Goal: Task Accomplishment & Management: Use online tool/utility

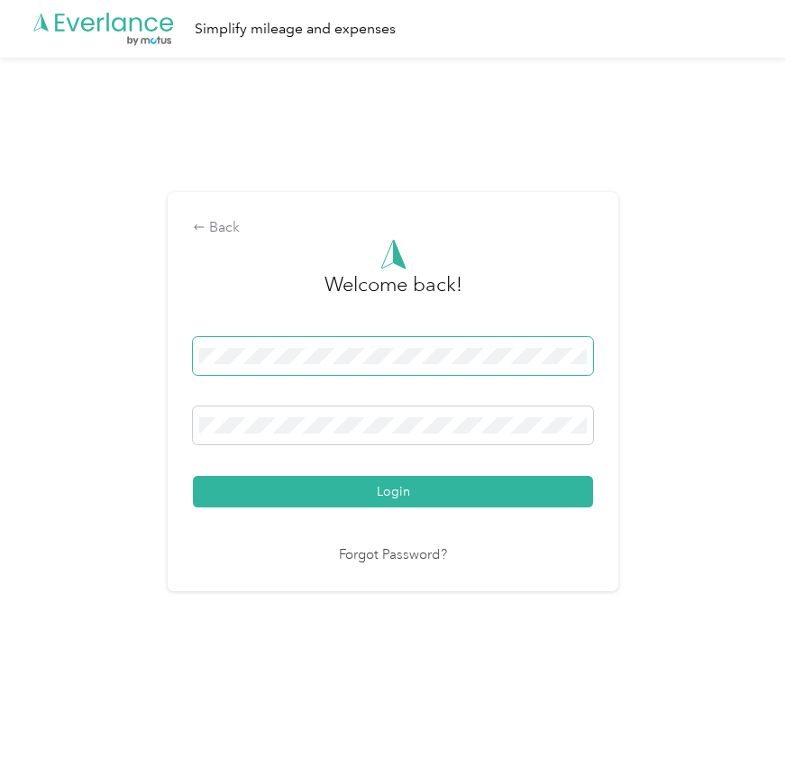
click at [337, 367] on span at bounding box center [393, 356] width 400 height 38
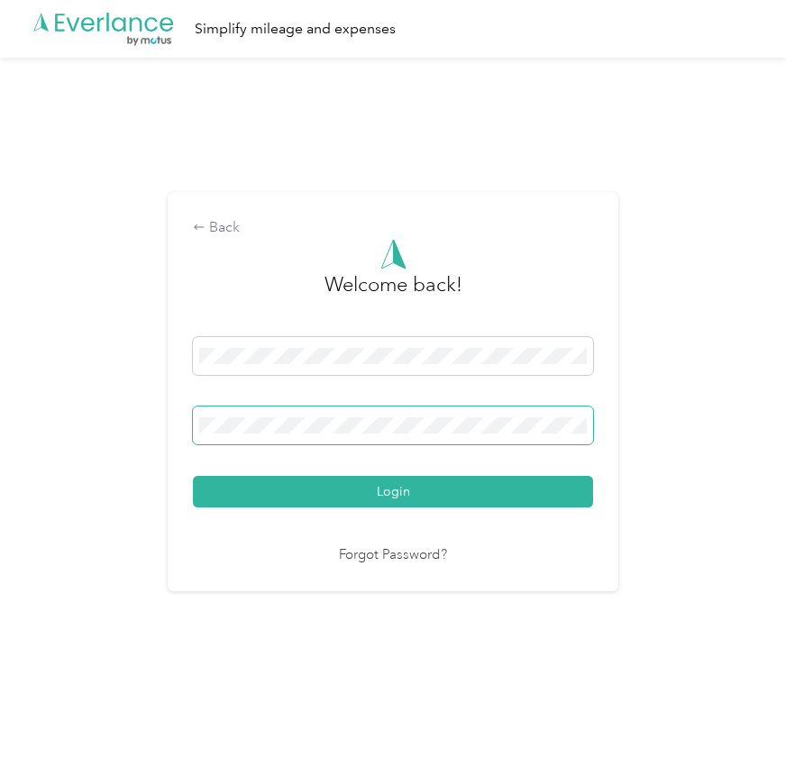
click at [343, 420] on span at bounding box center [393, 426] width 400 height 38
click at [193, 476] on button "Login" at bounding box center [393, 492] width 400 height 32
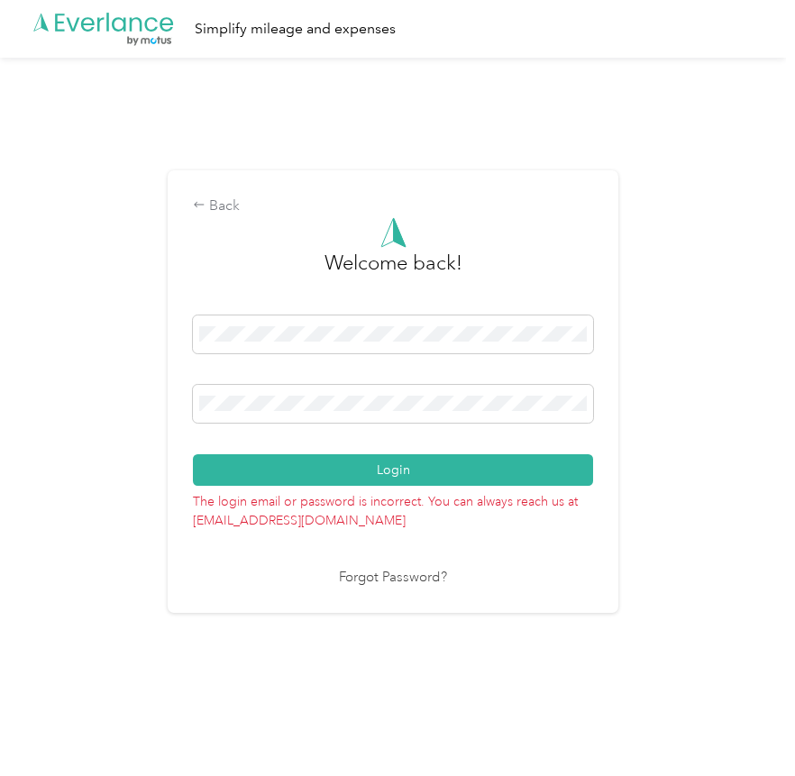
click at [407, 573] on link "Forgot Password?" at bounding box center [393, 578] width 108 height 21
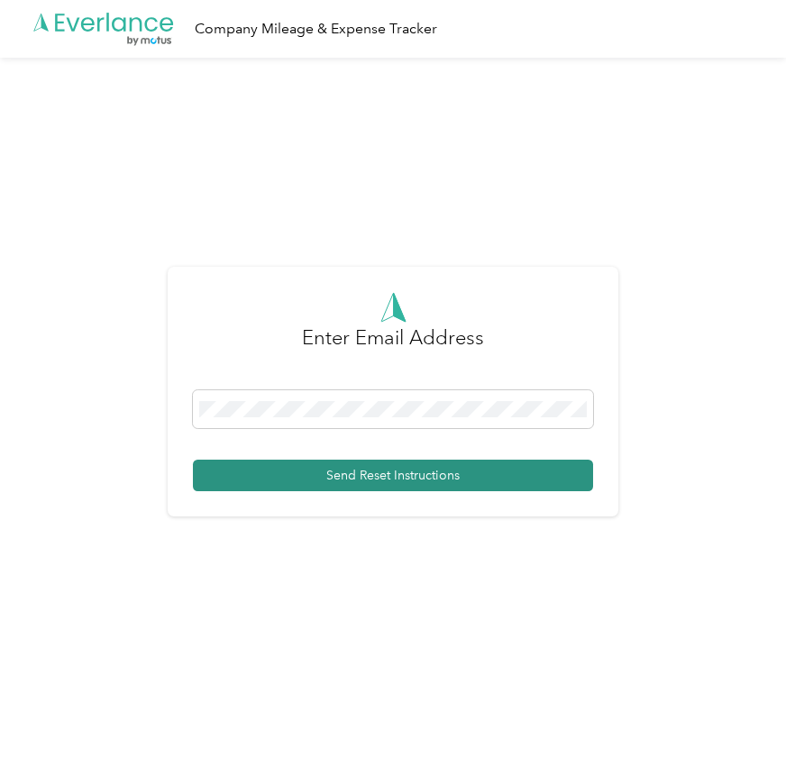
click at [468, 479] on button "Send Reset Instructions" at bounding box center [393, 476] width 400 height 32
click at [581, 480] on button "Send Reset Instructions" at bounding box center [393, 476] width 400 height 32
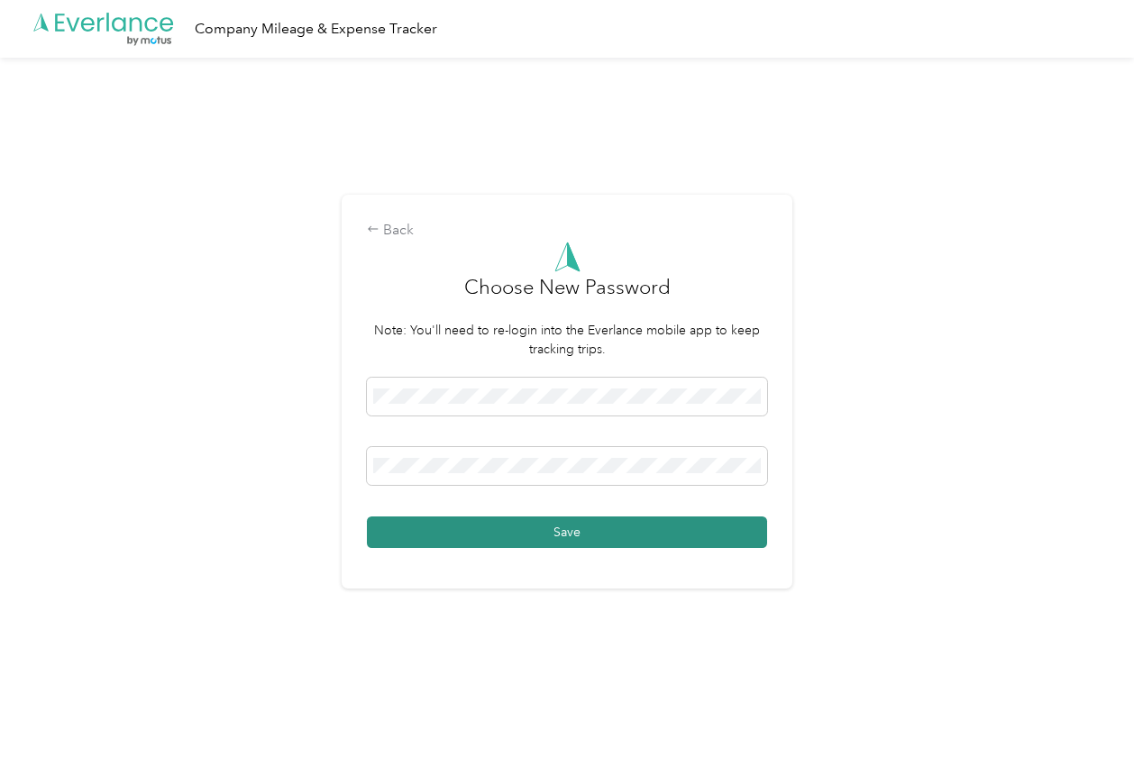
click at [607, 536] on button "Save" at bounding box center [567, 533] width 400 height 32
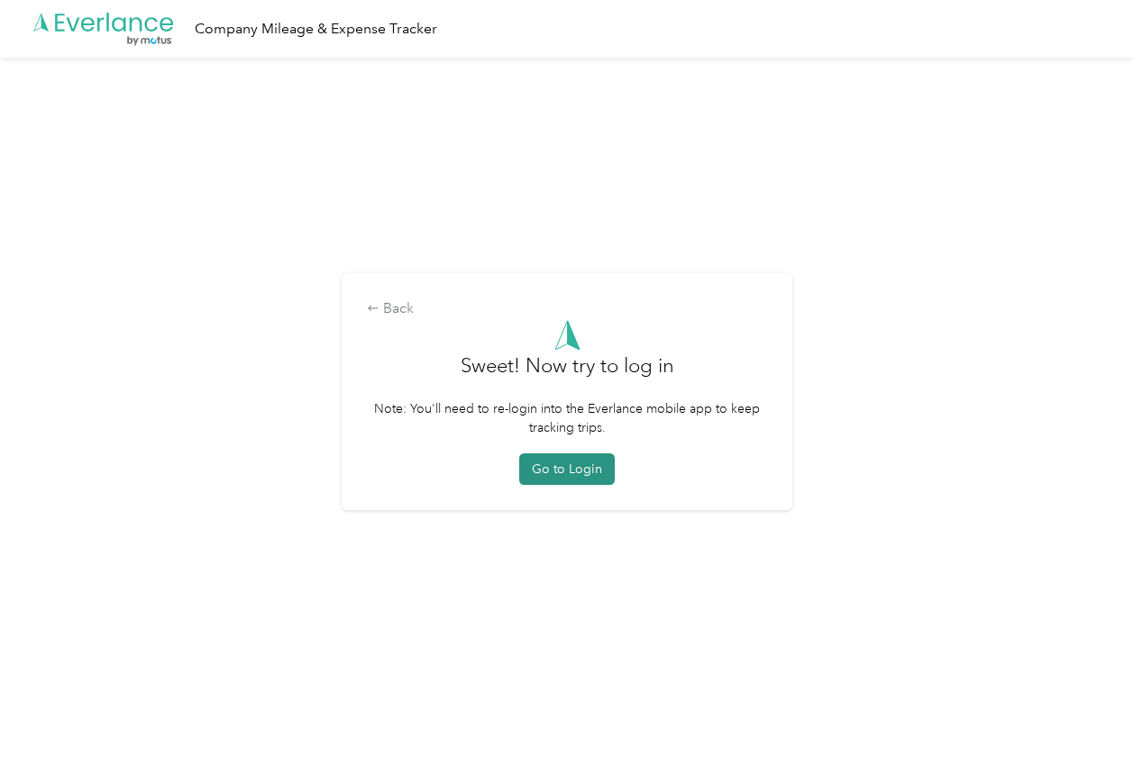
click at [556, 461] on button "Go to Login" at bounding box center [567, 469] width 96 height 32
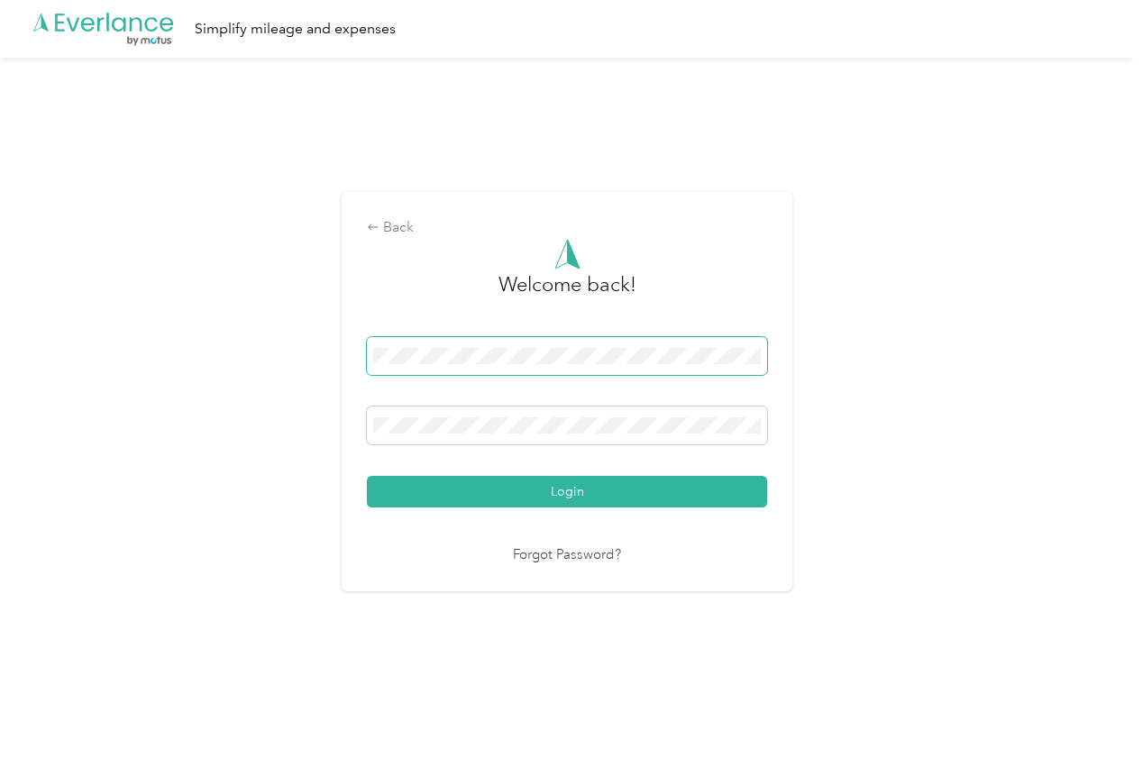
click at [530, 364] on span at bounding box center [567, 356] width 400 height 38
click at [553, 365] on span at bounding box center [567, 356] width 400 height 38
click at [367, 476] on button "Login" at bounding box center [567, 492] width 400 height 32
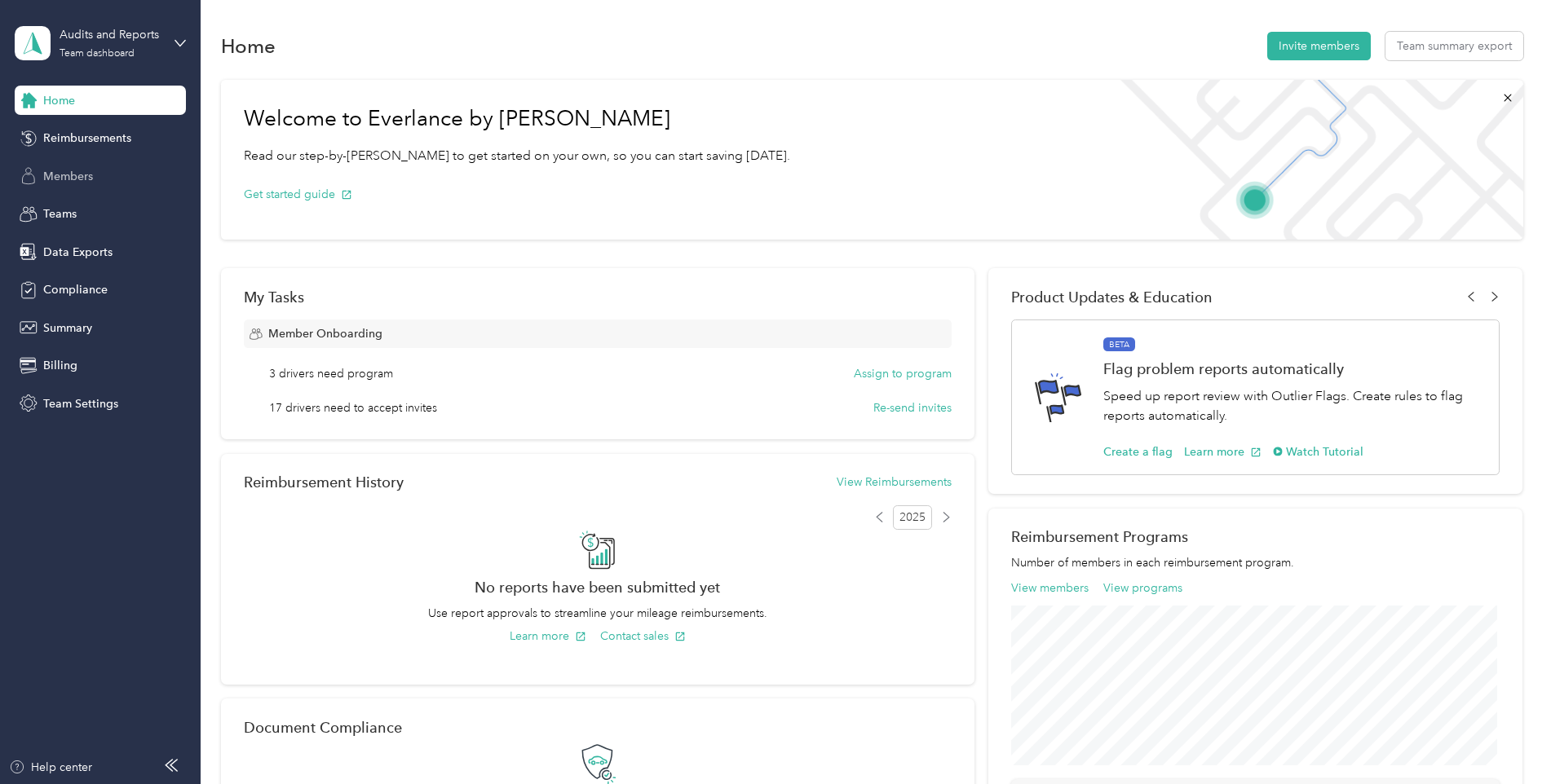
click at [93, 178] on span "Members" at bounding box center [68, 176] width 50 height 17
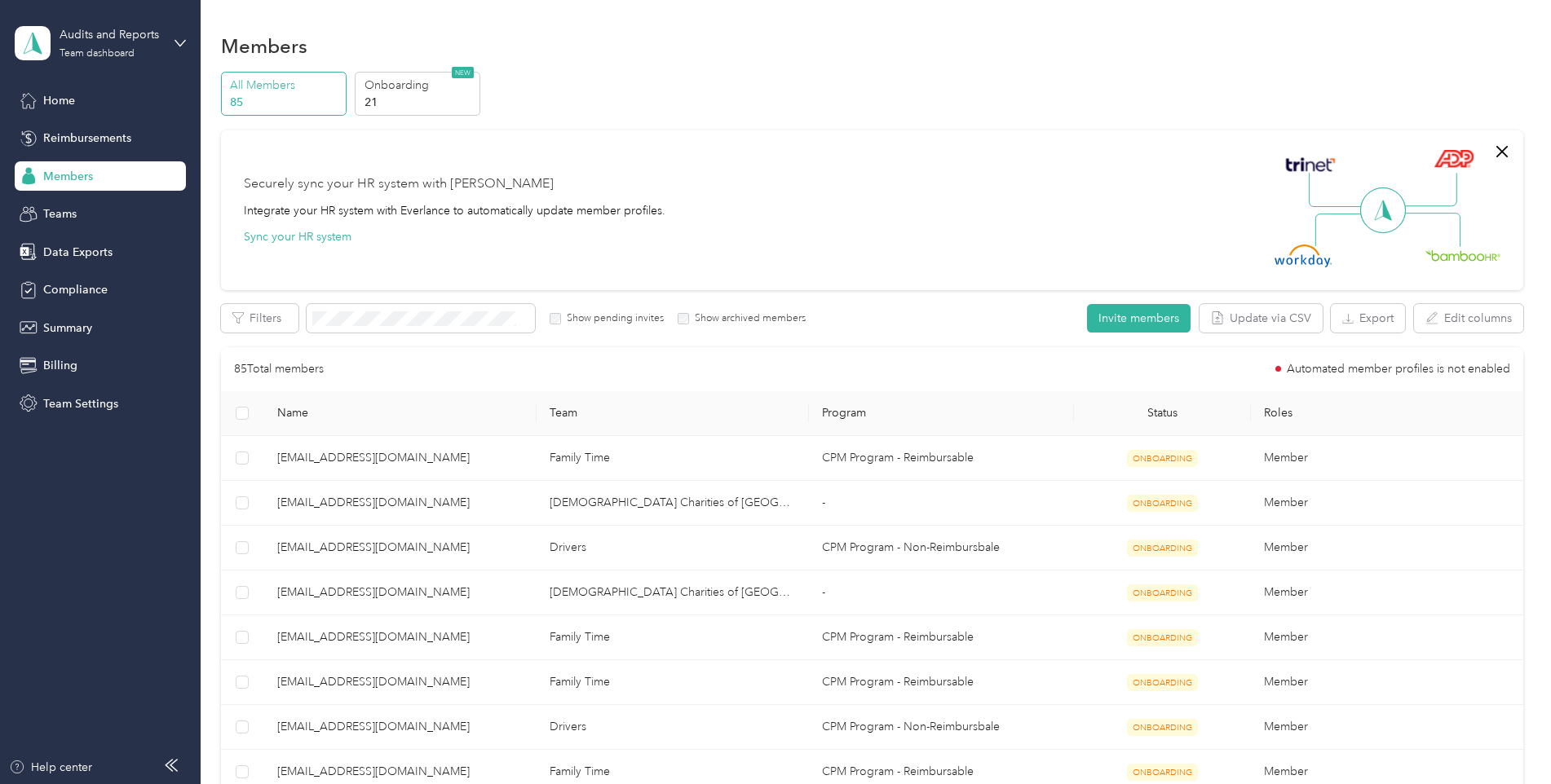
click at [755, 149] on div "Securely sync your HR system with Everlance Integrate your HR system with Everl…" at bounding box center [872, 210] width 1302 height 160
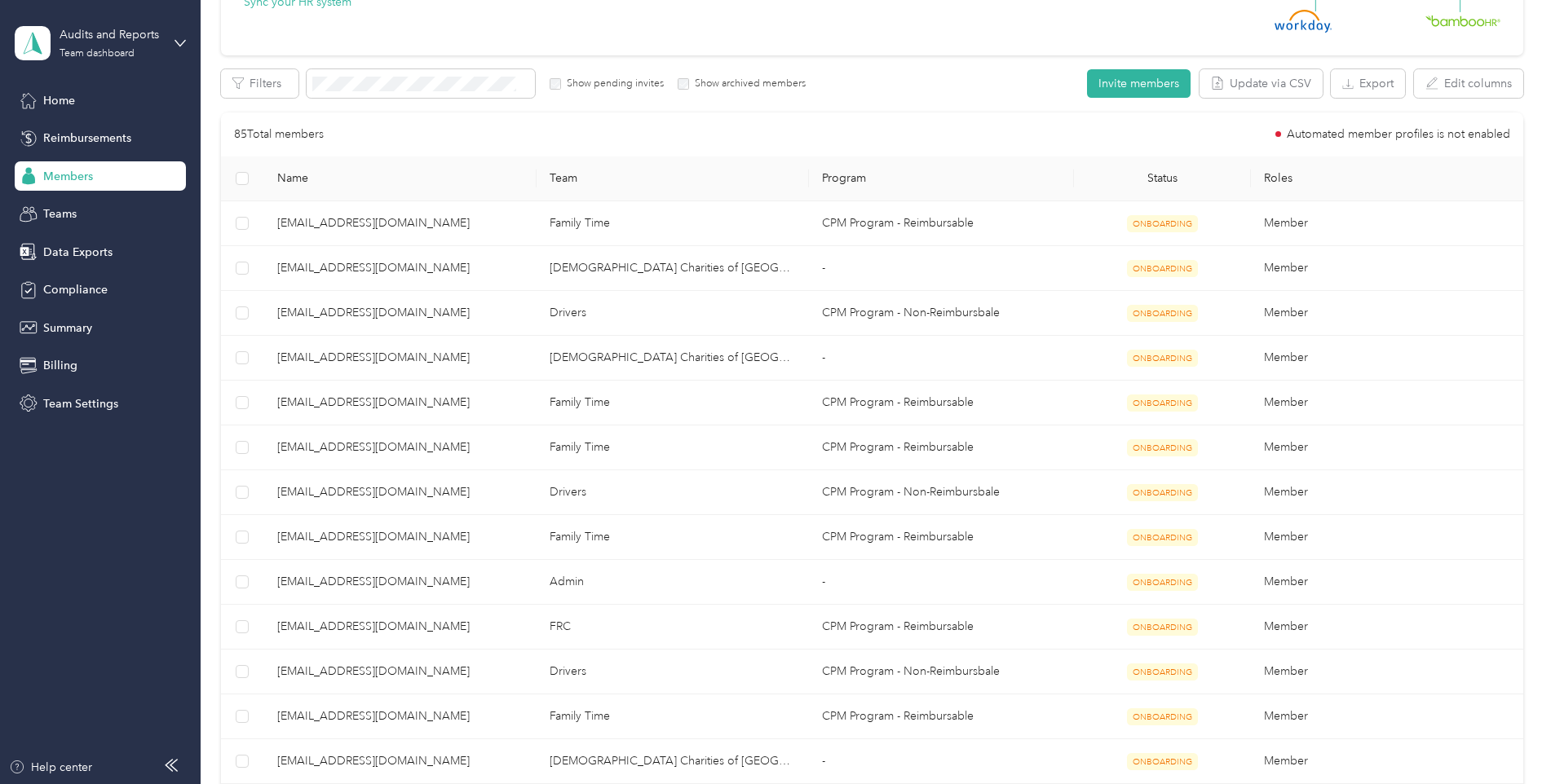
scroll to position [252, 0]
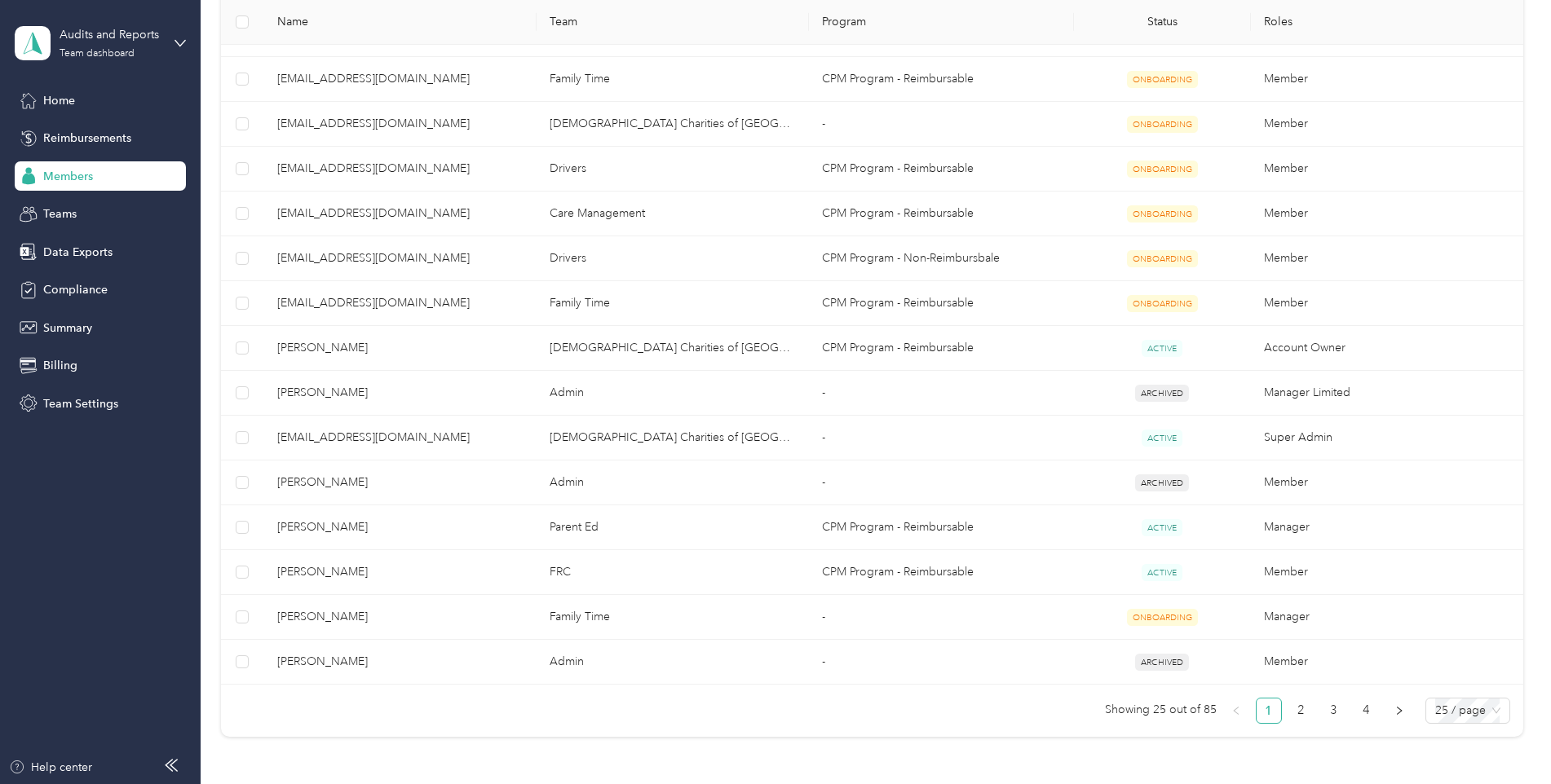
scroll to position [889, 0]
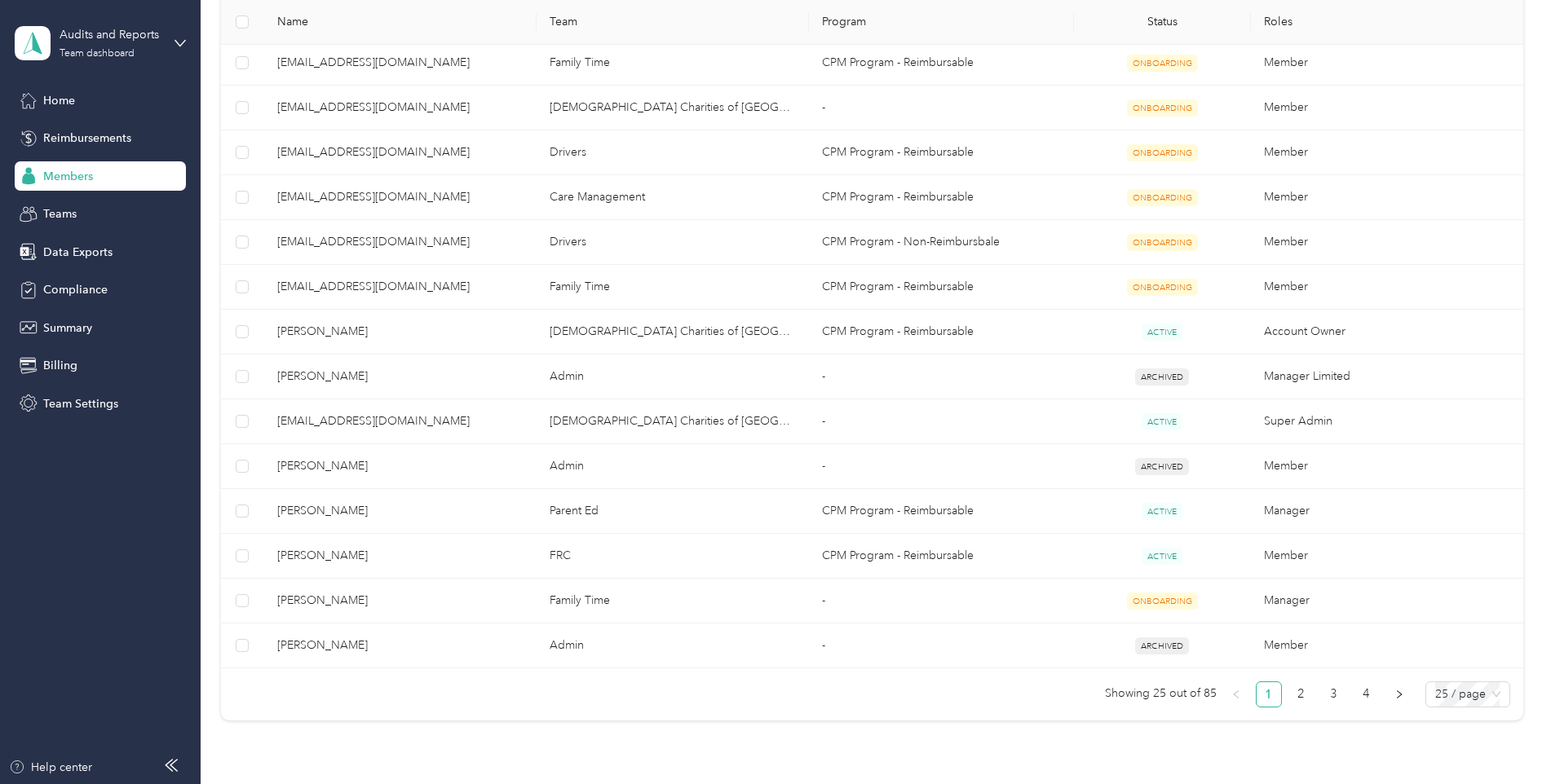
drag, startPoint x: 666, startPoint y: 722, endPoint x: 670, endPoint y: 710, distance: 12.6
click at [1033, 694] on link "2" at bounding box center [1300, 694] width 24 height 24
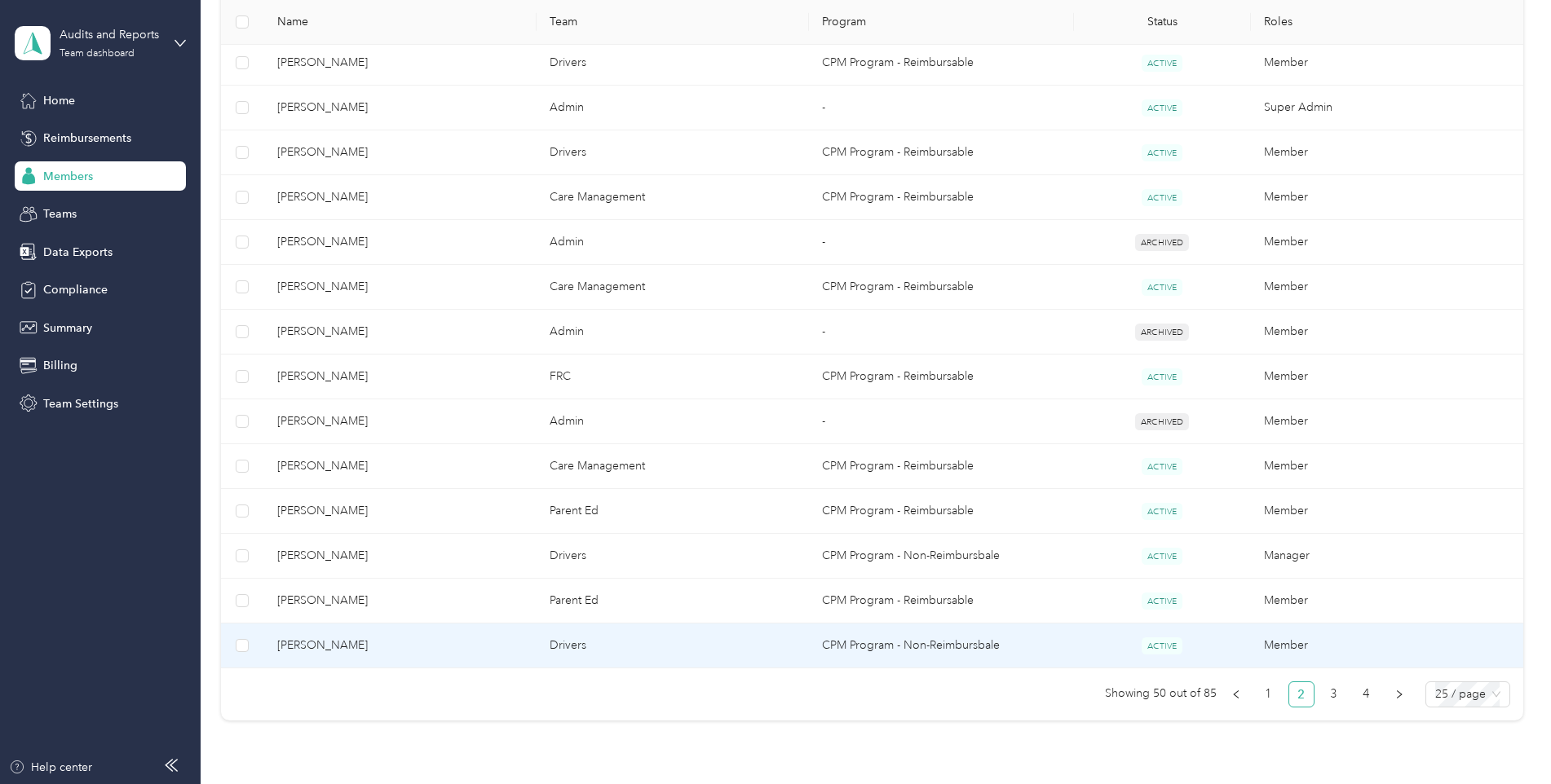
click at [663, 654] on td "Drivers" at bounding box center [672, 647] width 272 height 45
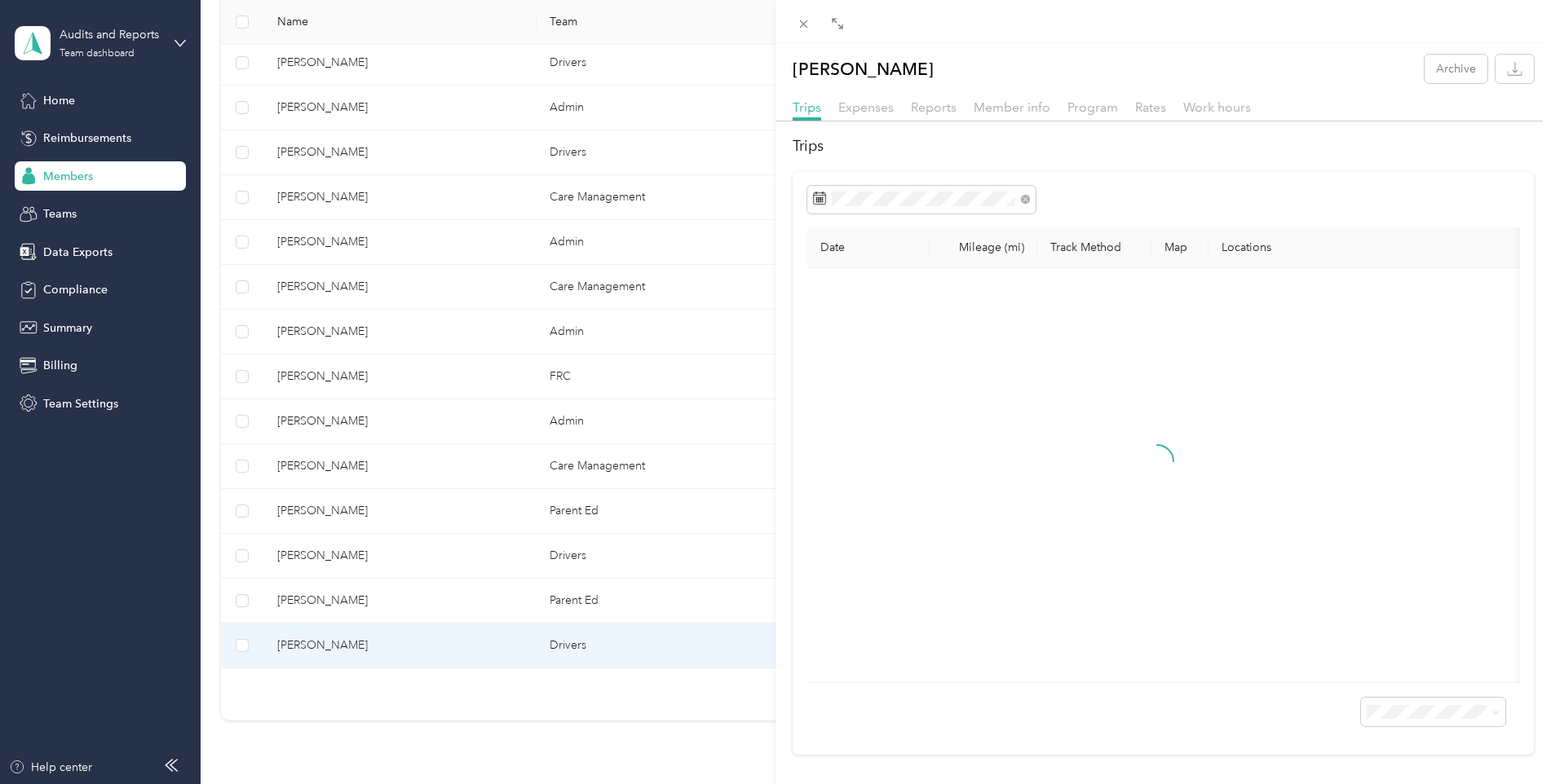
click at [617, 697] on div "[PERSON_NAME] Archive Trips Expenses Reports Member info Program Rates Work hou…" at bounding box center [775, 392] width 1551 height 784
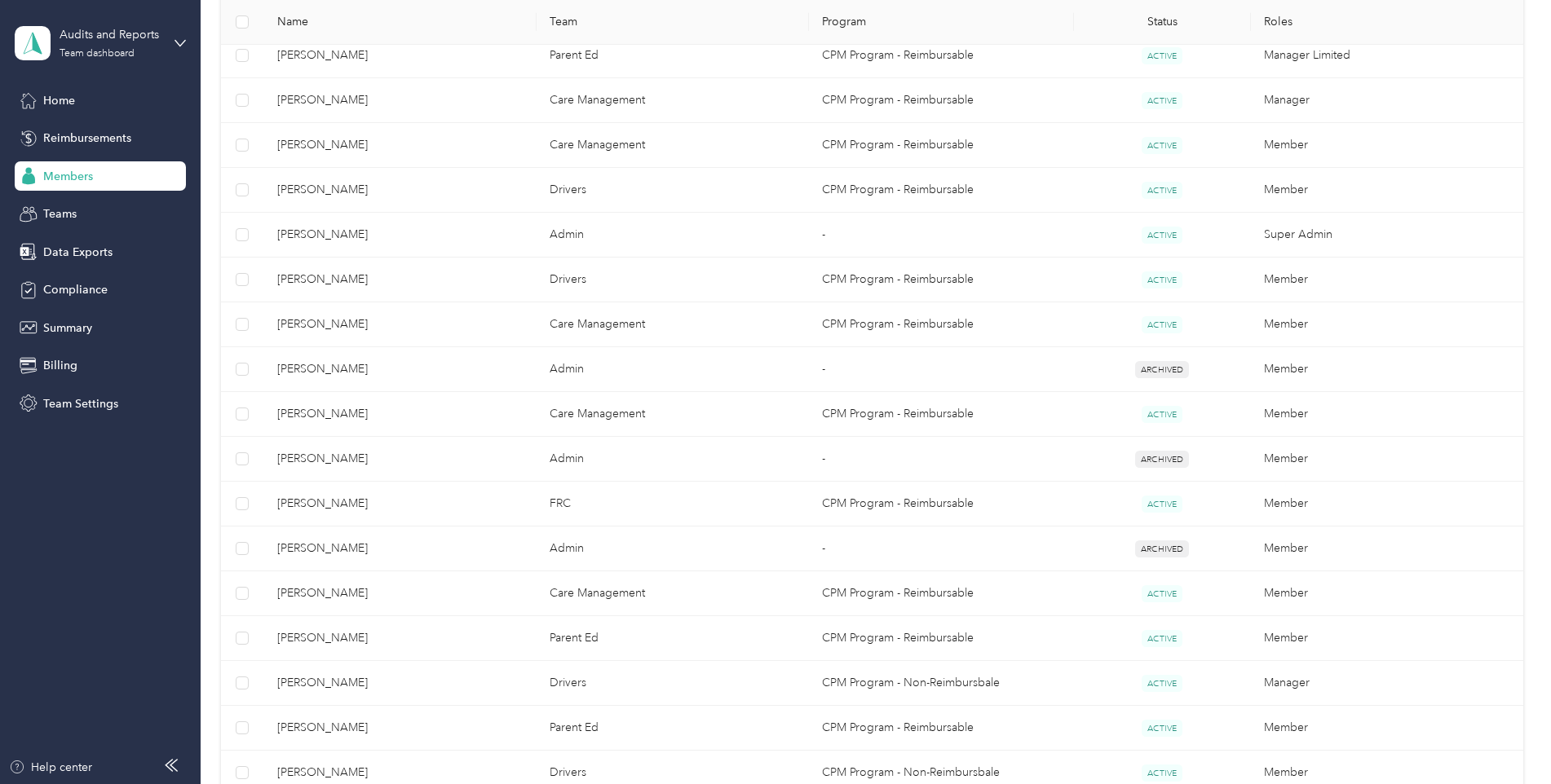
scroll to position [1007, 0]
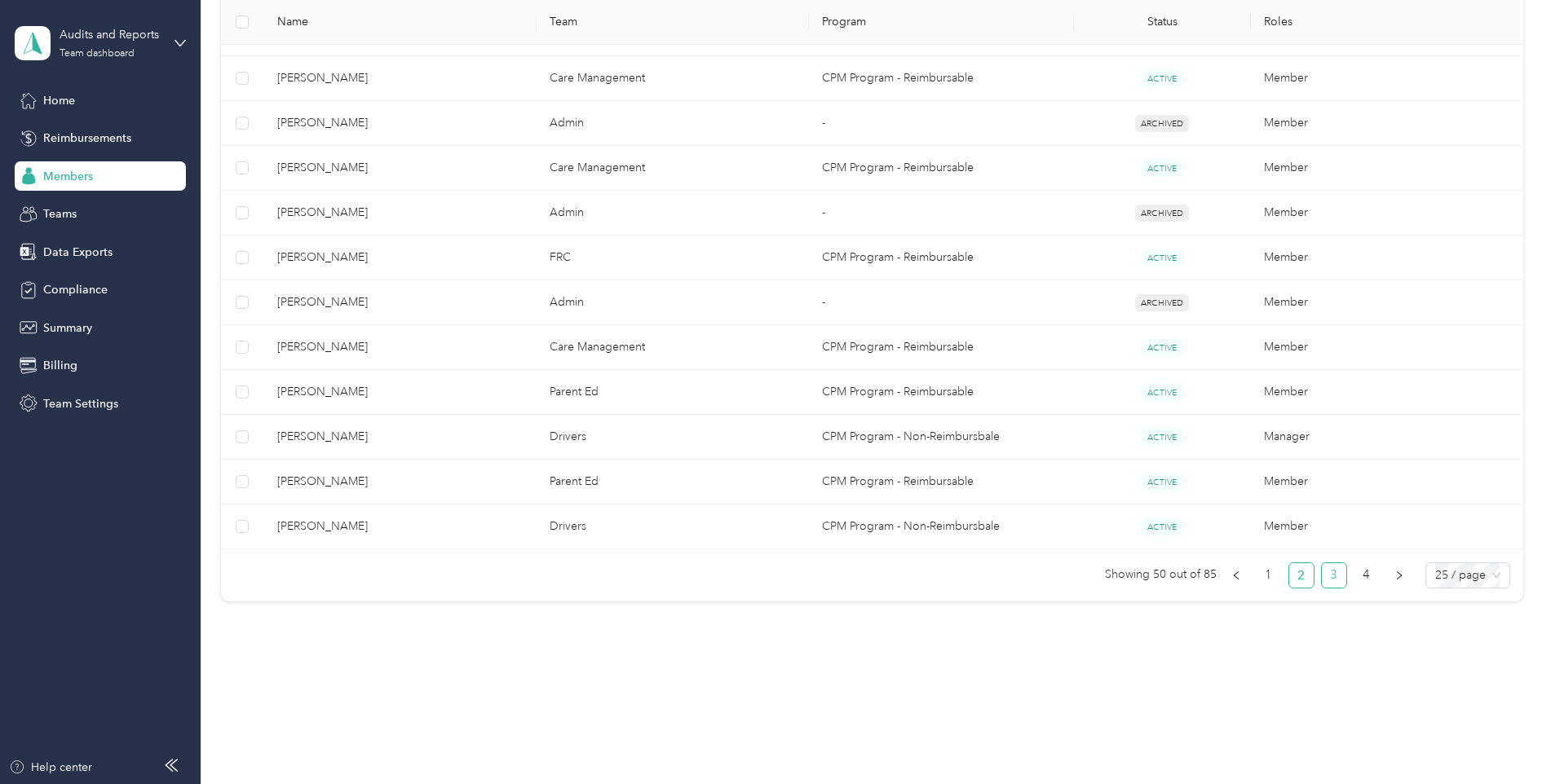
click at [1033, 572] on link "3" at bounding box center [1333, 575] width 24 height 24
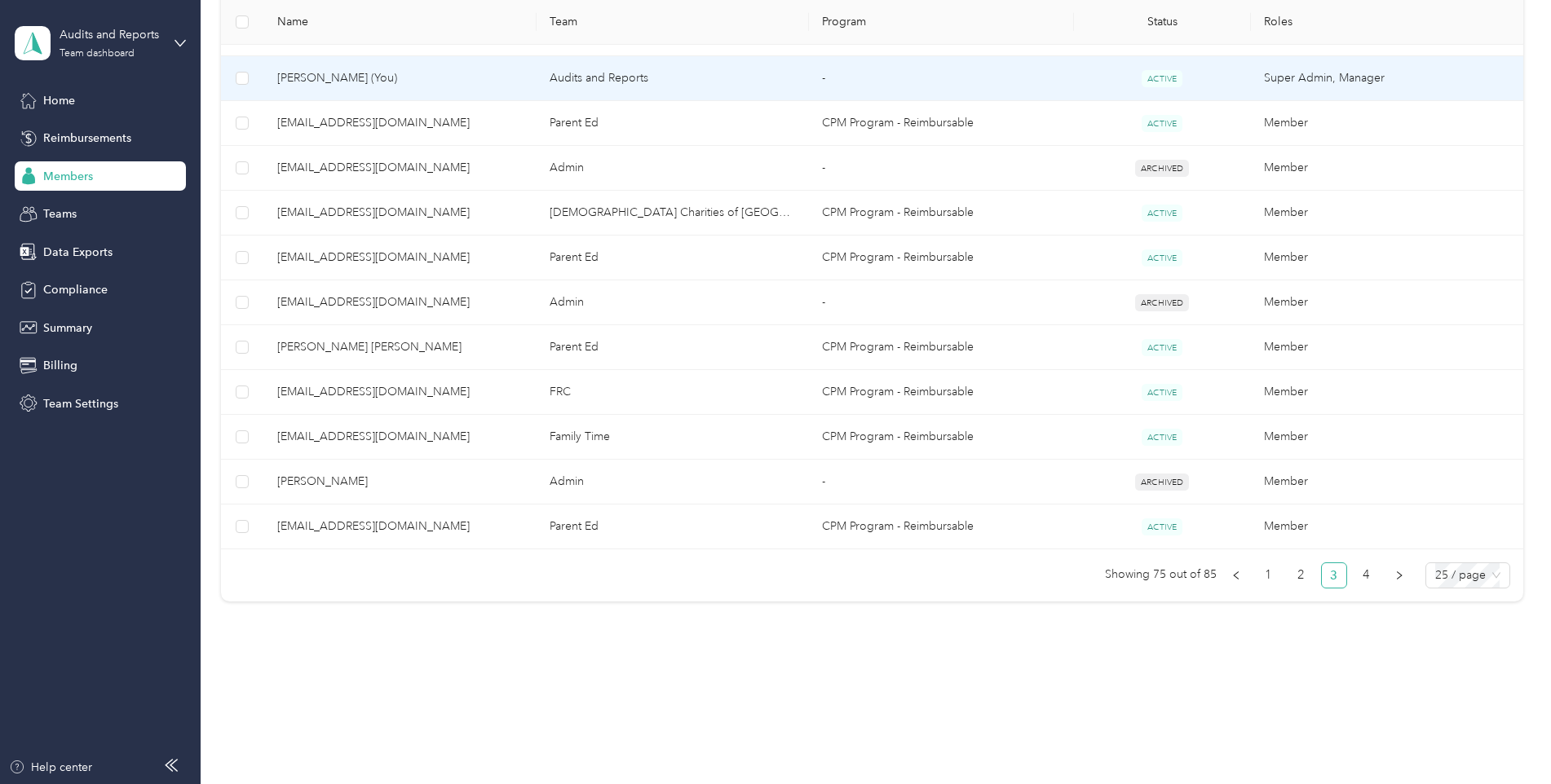
click at [483, 61] on td "[PERSON_NAME] (You)" at bounding box center [400, 79] width 272 height 45
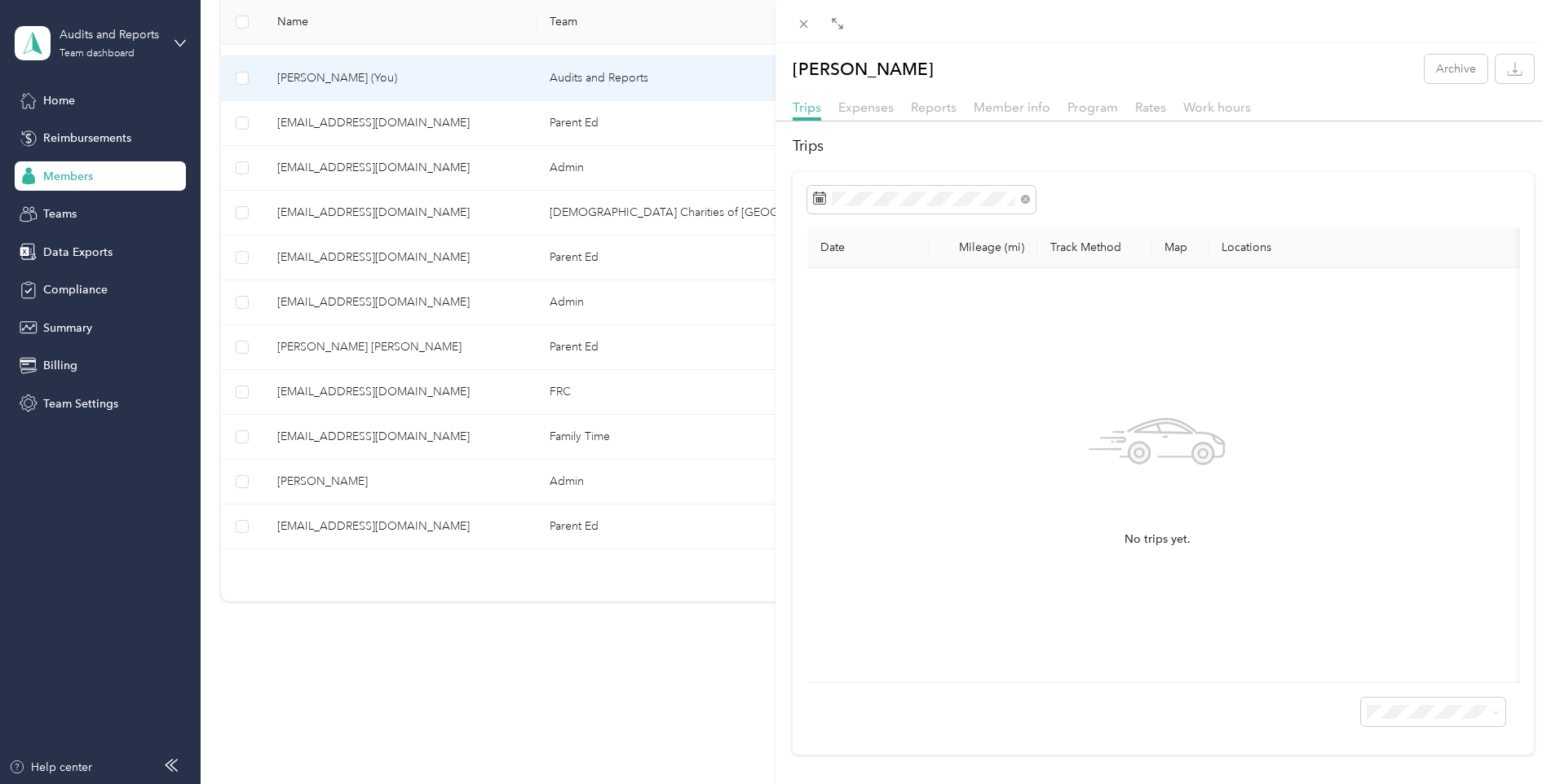
click at [460, 701] on div "[PERSON_NAME] Archive Trips Expenses Reports Member info Program Rates Work hou…" at bounding box center [775, 392] width 1551 height 784
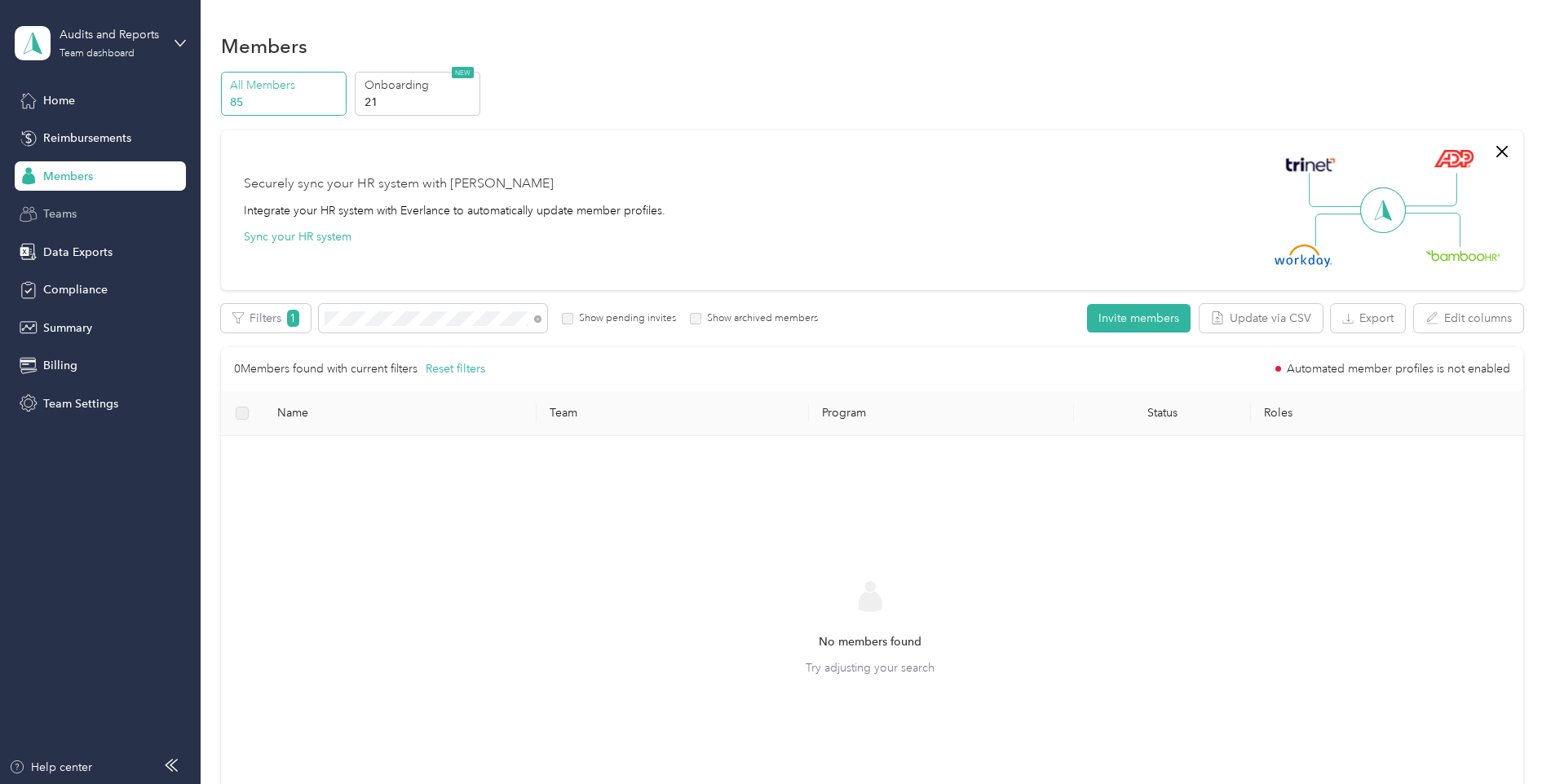
click at [83, 213] on div "Teams" at bounding box center [99, 214] width 171 height 29
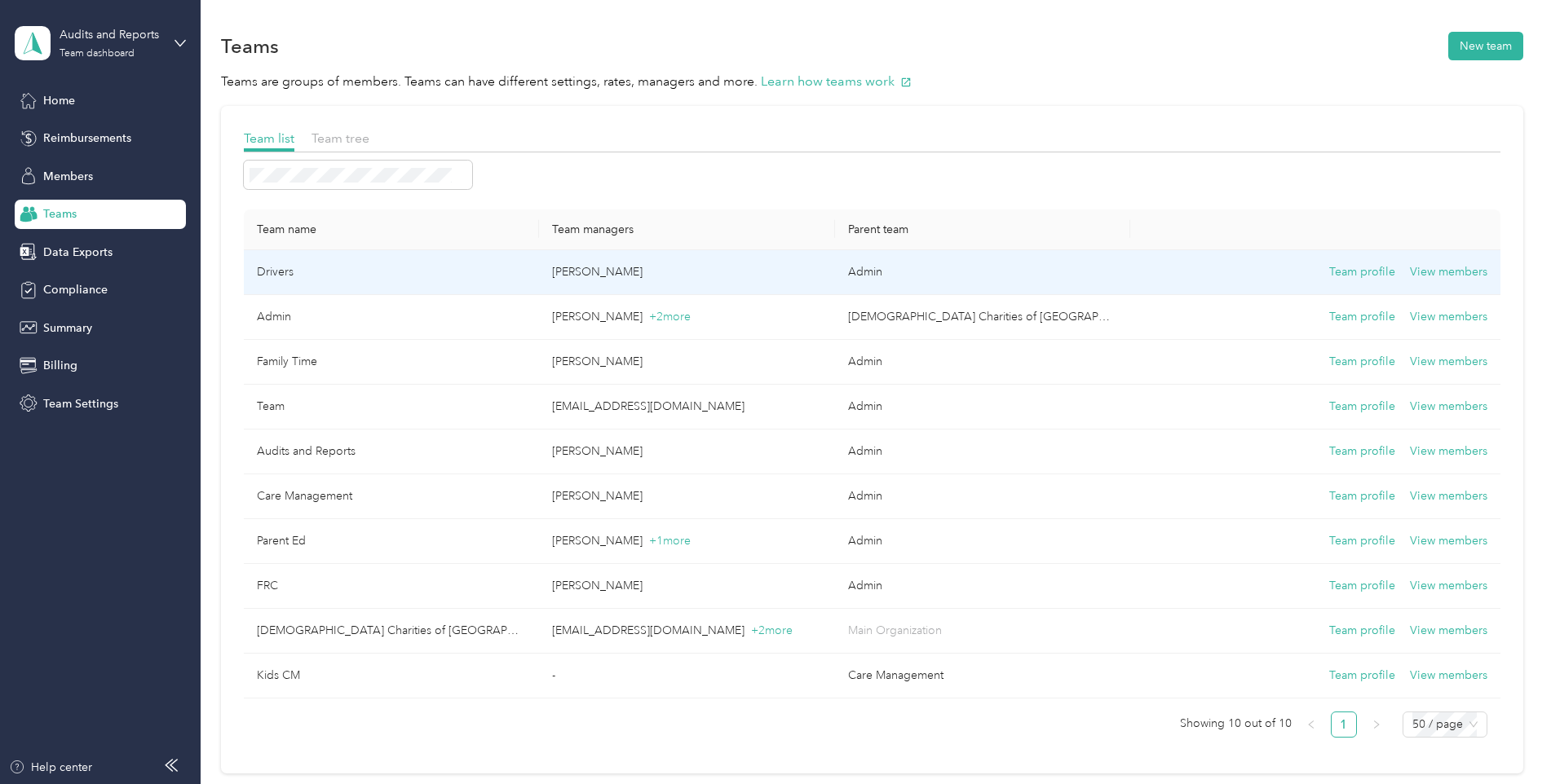
click at [274, 271] on td "Drivers" at bounding box center [392, 273] width 296 height 45
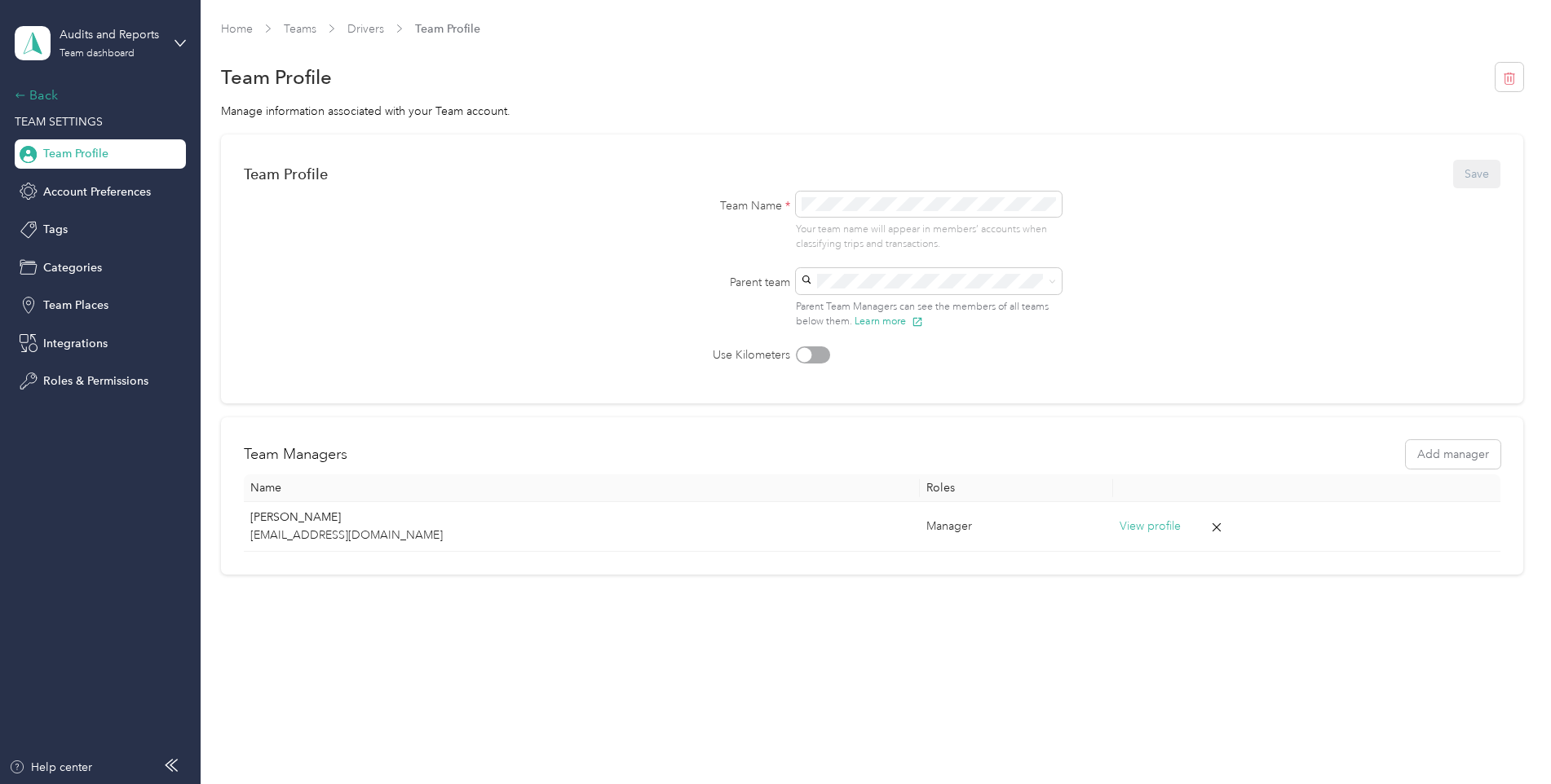
click at [23, 95] on icon at bounding box center [20, 94] width 9 height 5
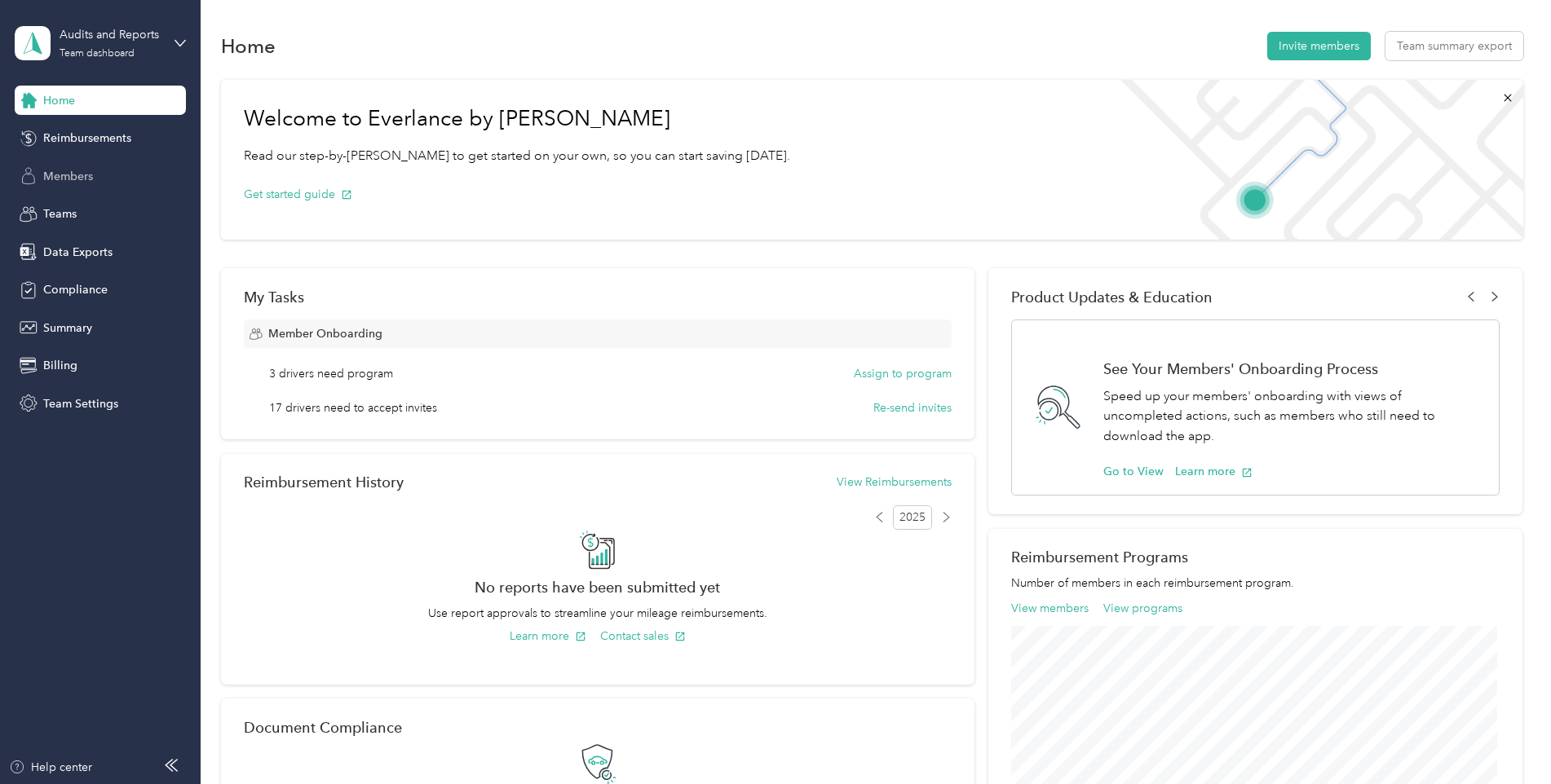
click at [86, 178] on span "Members" at bounding box center [68, 176] width 50 height 17
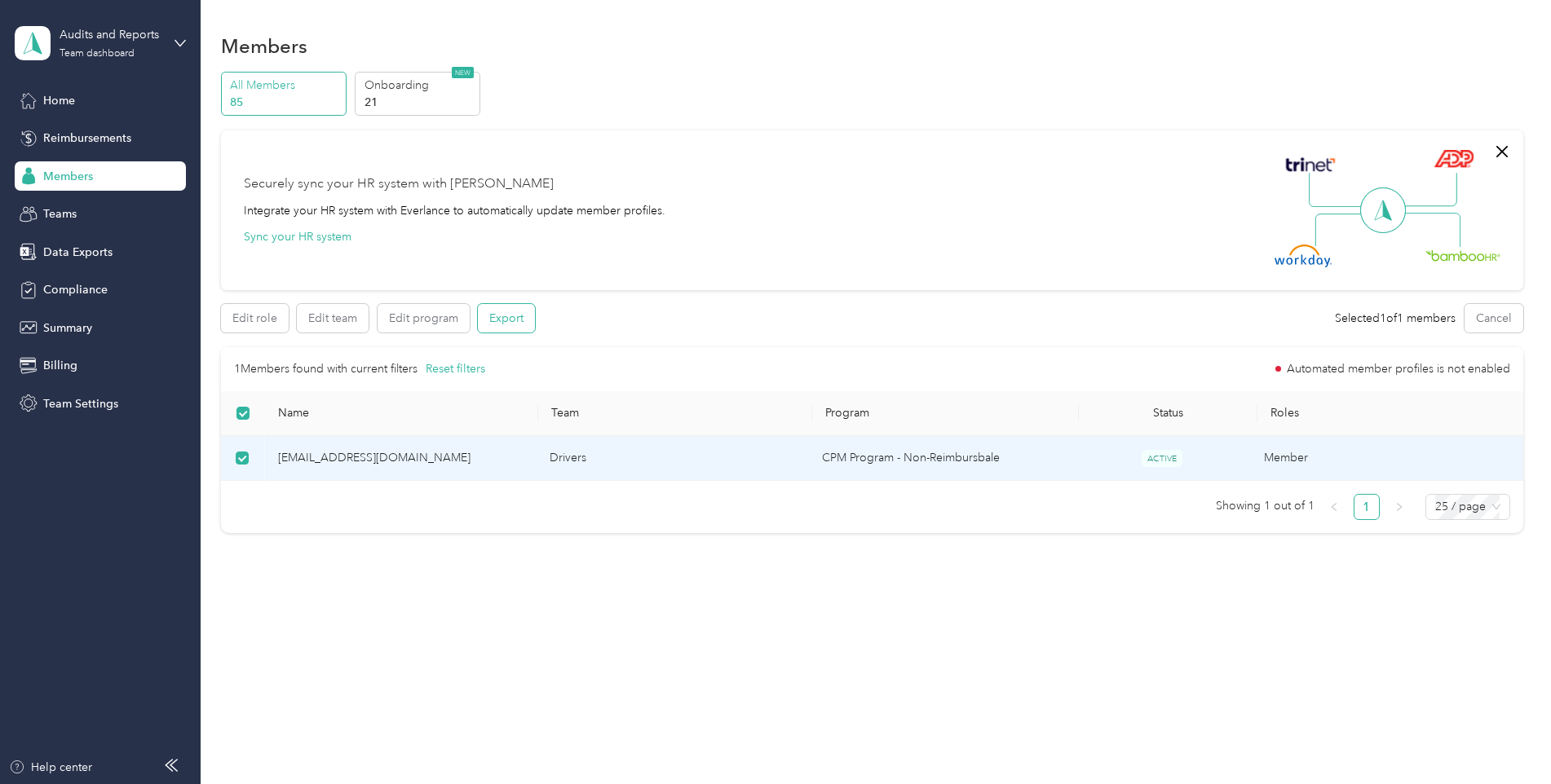
click at [496, 324] on button "Export" at bounding box center [506, 318] width 57 height 29
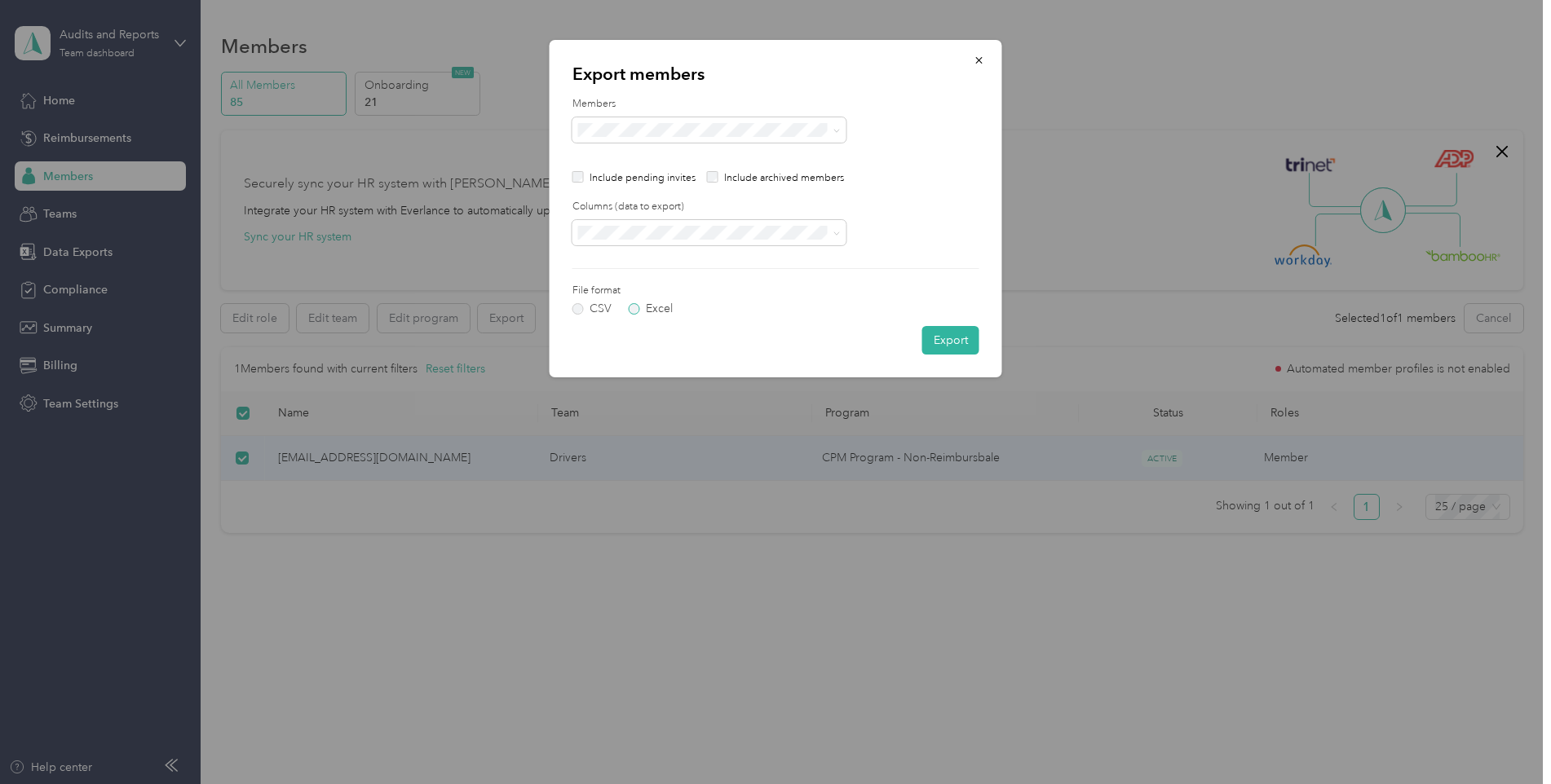
click at [633, 309] on label "Excel" at bounding box center [650, 308] width 44 height 12
click at [950, 340] on button "Export" at bounding box center [950, 341] width 57 height 29
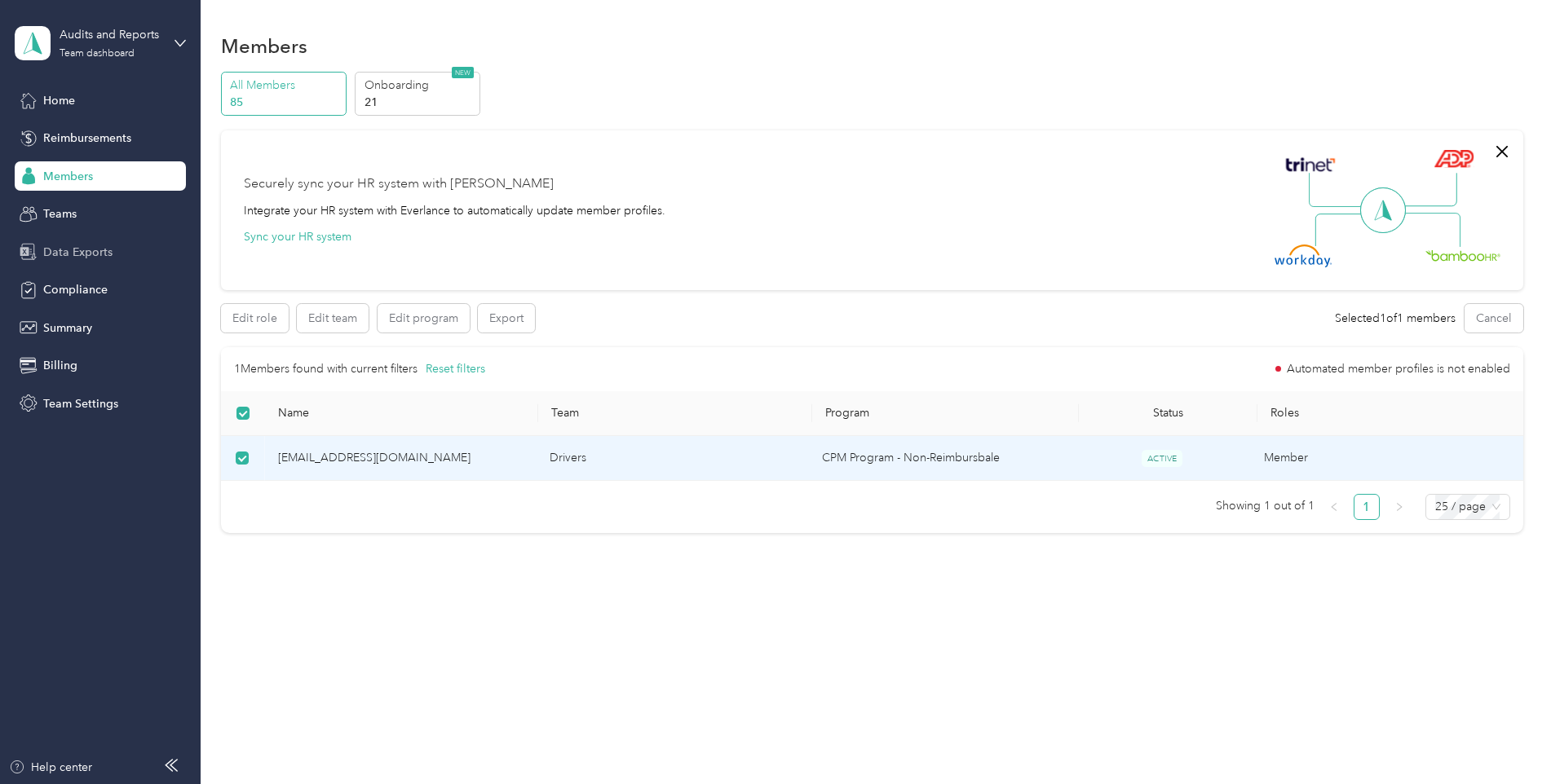
click at [92, 255] on span "Data Exports" at bounding box center [78, 252] width 70 height 17
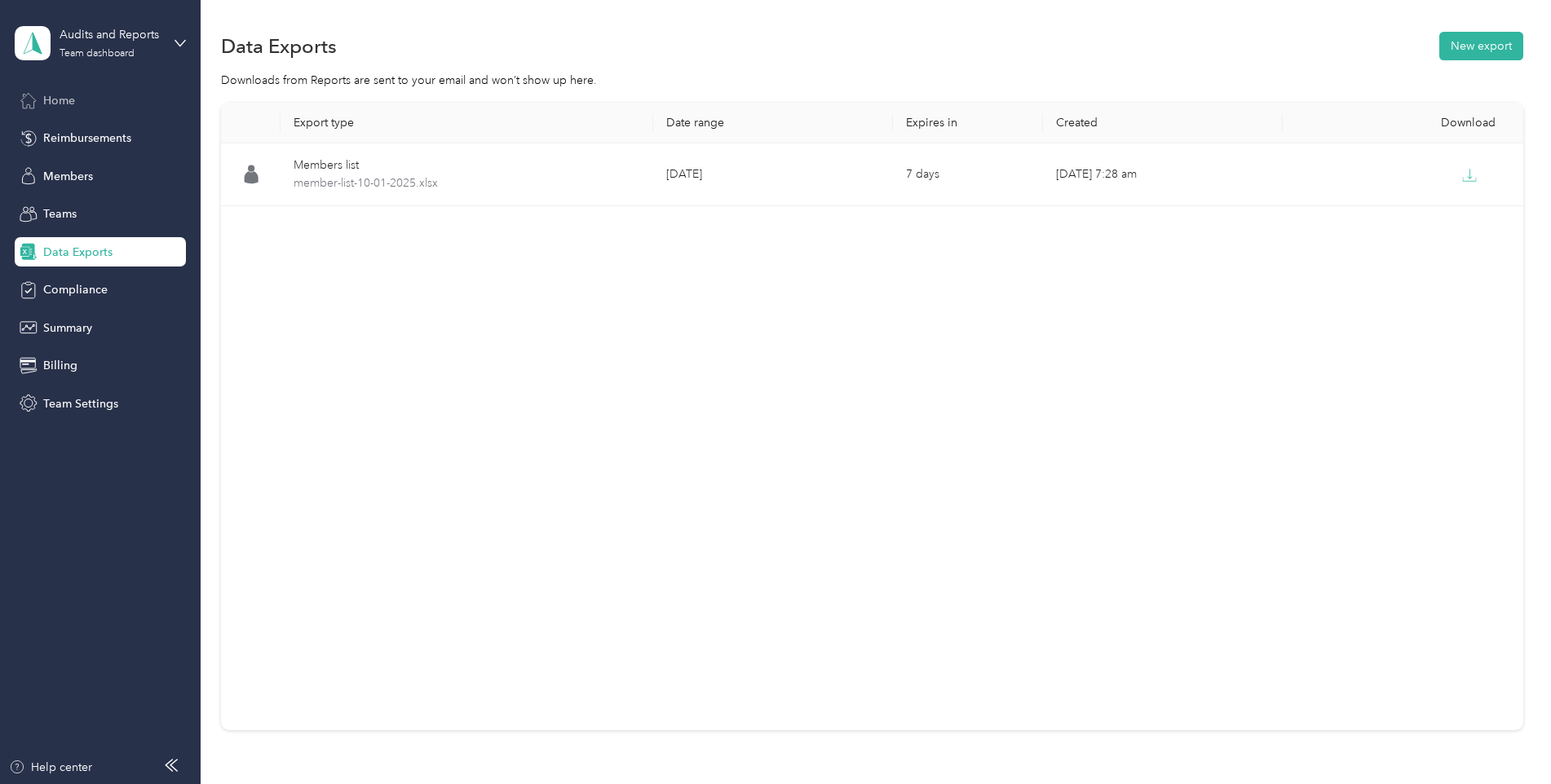
click at [56, 102] on span "Home" at bounding box center [59, 100] width 32 height 17
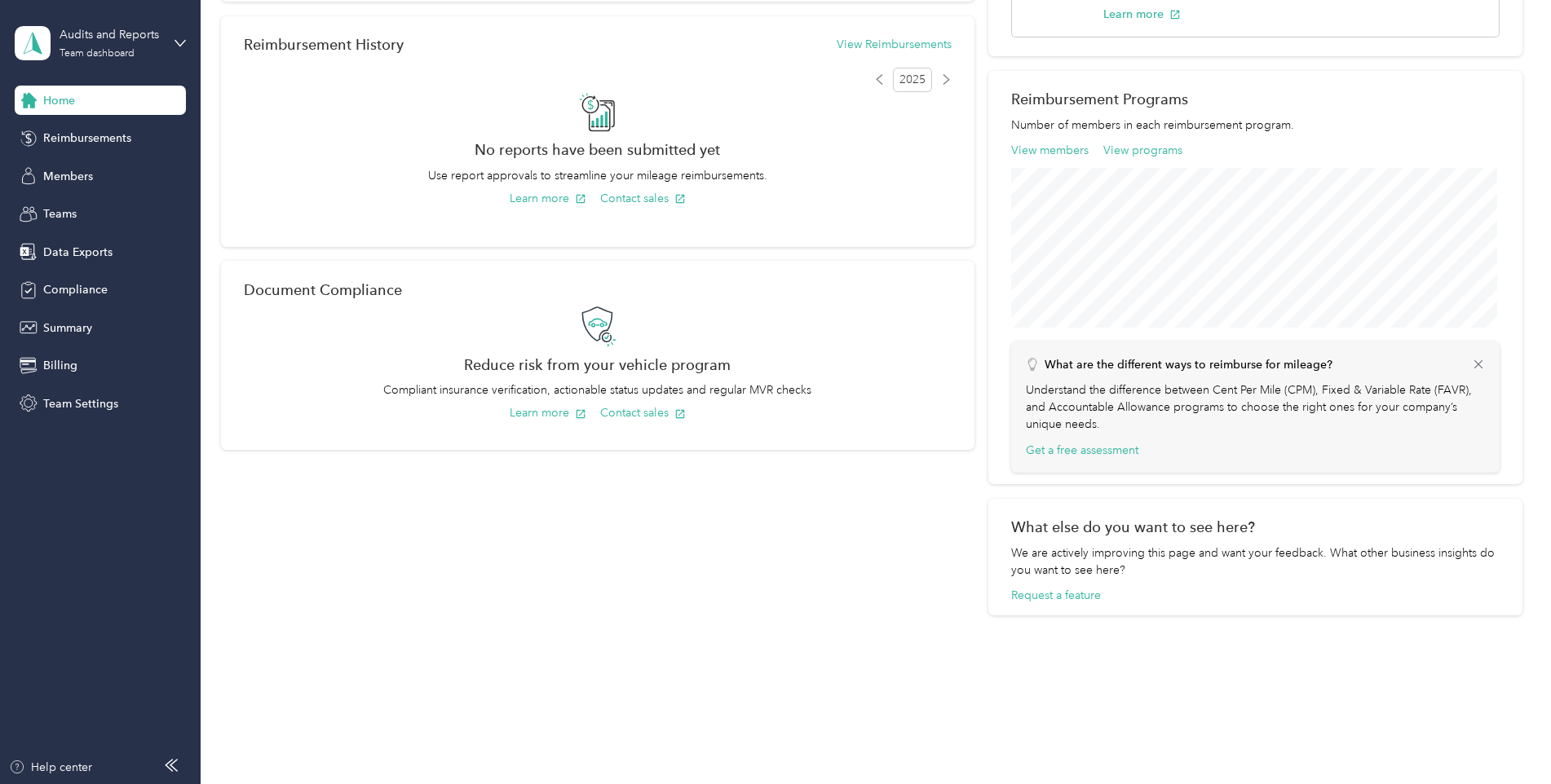
scroll to position [204, 0]
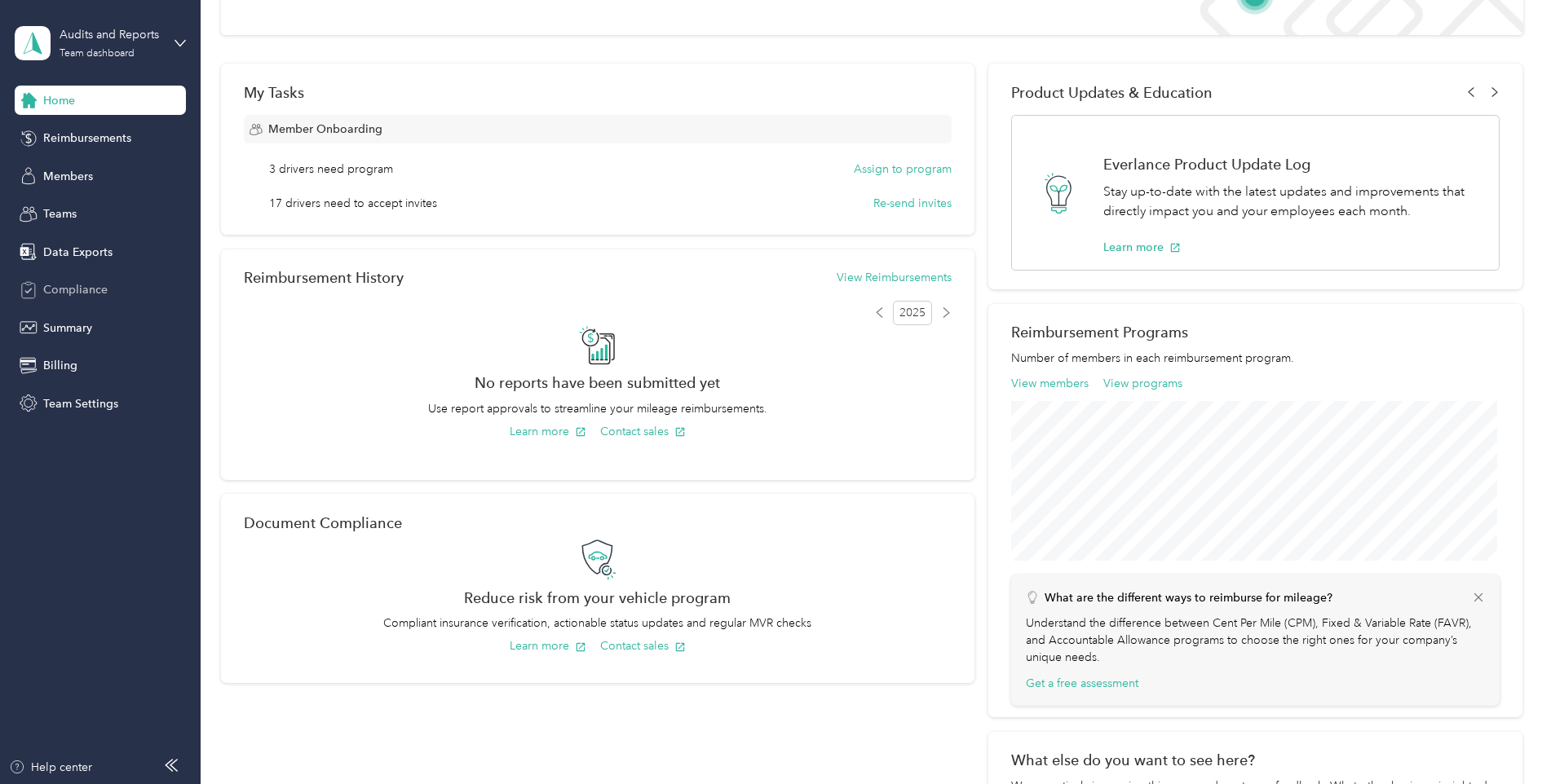
click at [87, 293] on span "Compliance" at bounding box center [75, 289] width 64 height 17
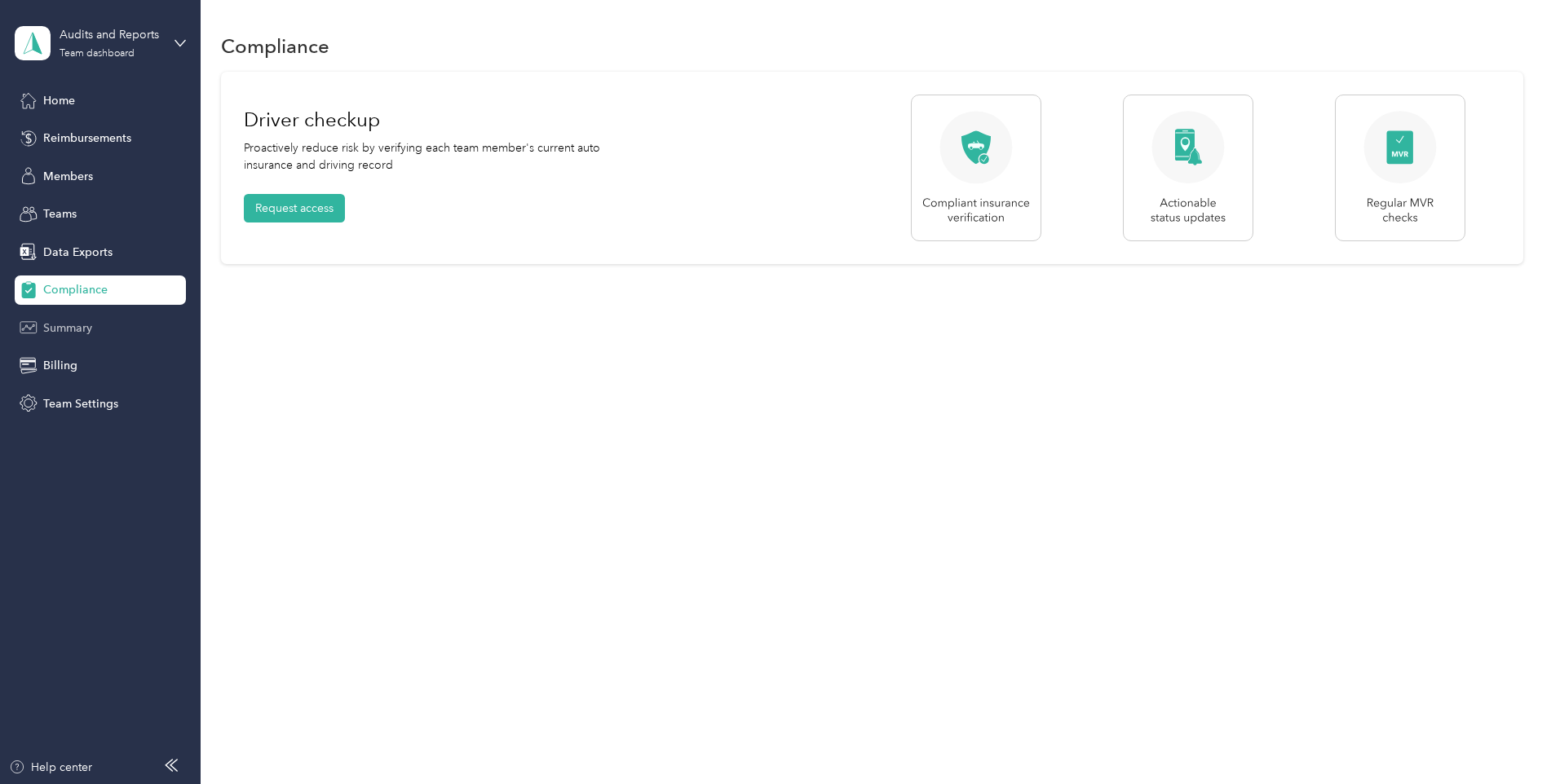
click at [70, 326] on span "Summary" at bounding box center [68, 327] width 49 height 17
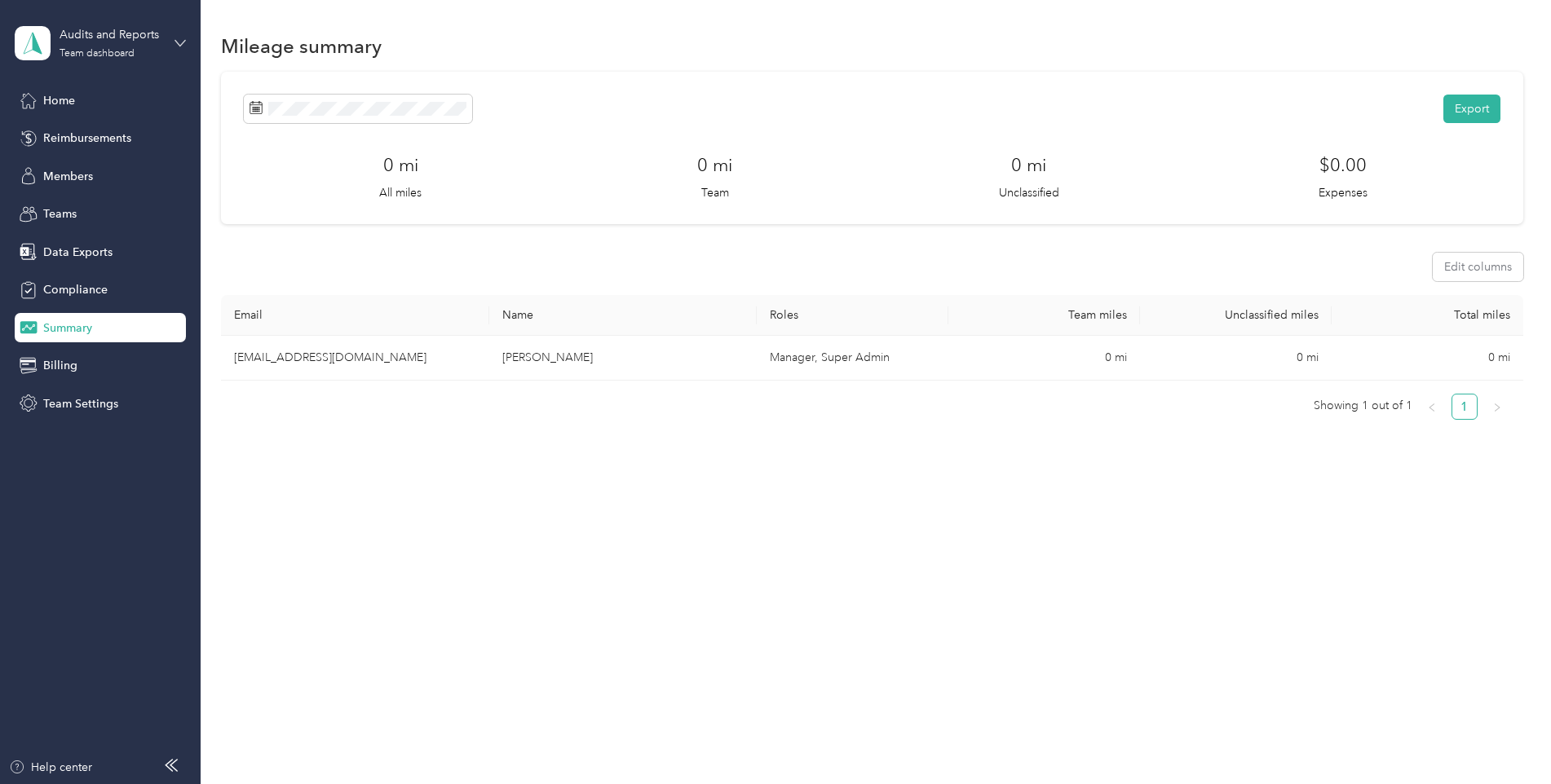
click at [179, 45] on icon at bounding box center [180, 43] width 10 height 5
click at [331, 132] on icon at bounding box center [337, 134] width 13 height 13
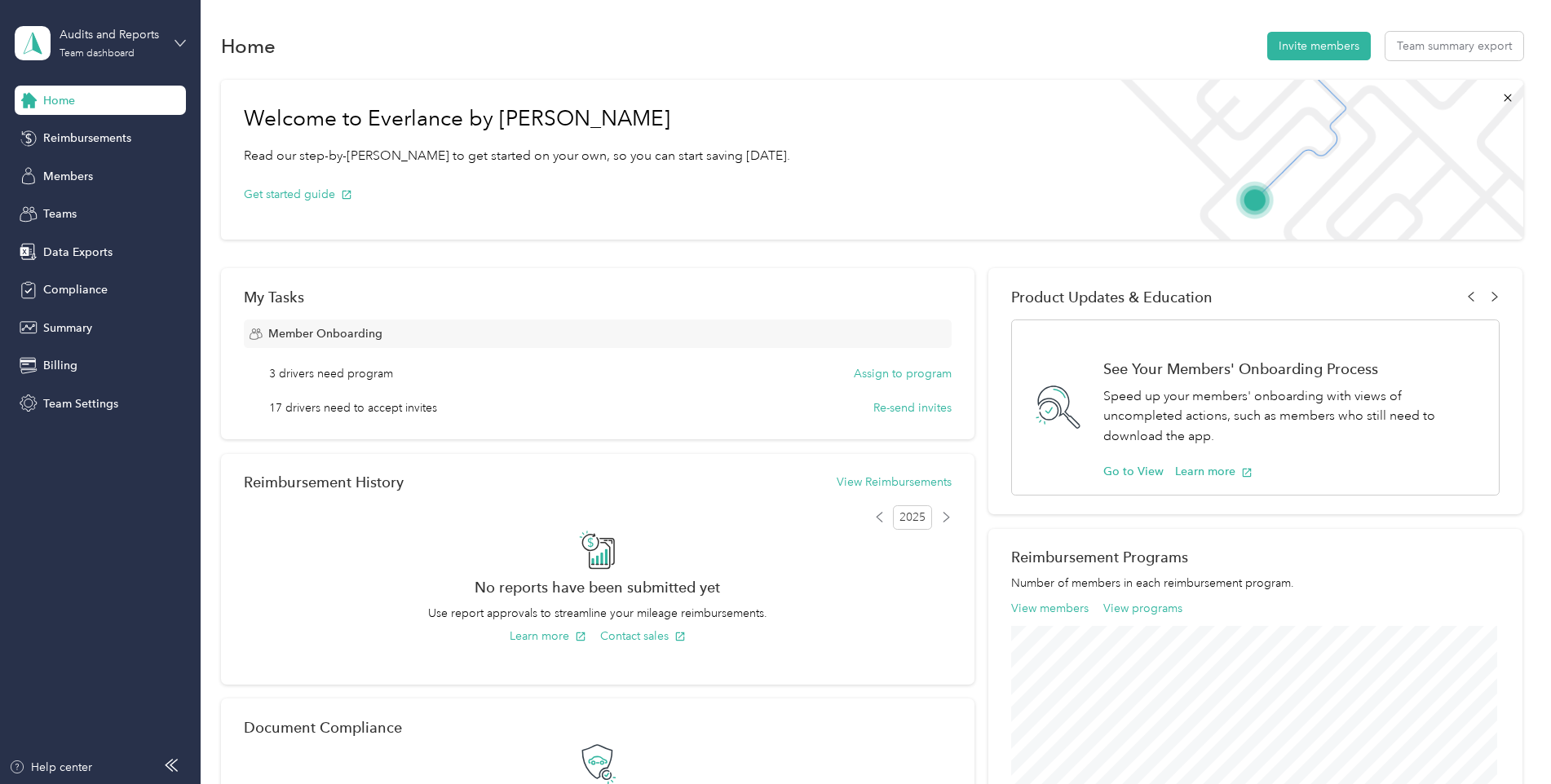
click at [183, 43] on icon at bounding box center [180, 43] width 10 height 5
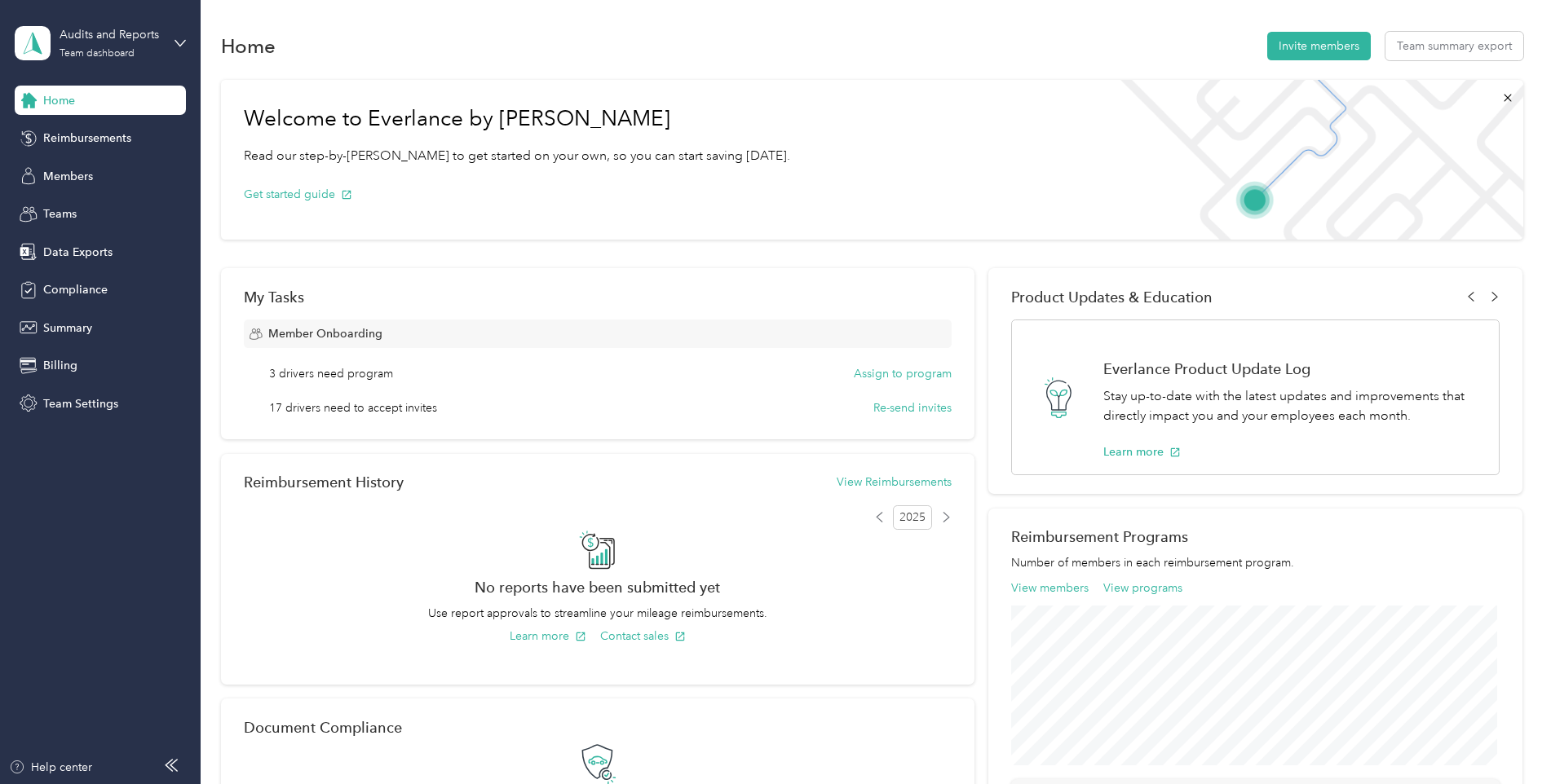
click at [119, 460] on aside "Audits and Reports Team dashboard Home Reimbursements Members Teams Data Export…" at bounding box center [100, 392] width 201 height 784
click at [94, 250] on span "Data Exports" at bounding box center [78, 252] width 70 height 17
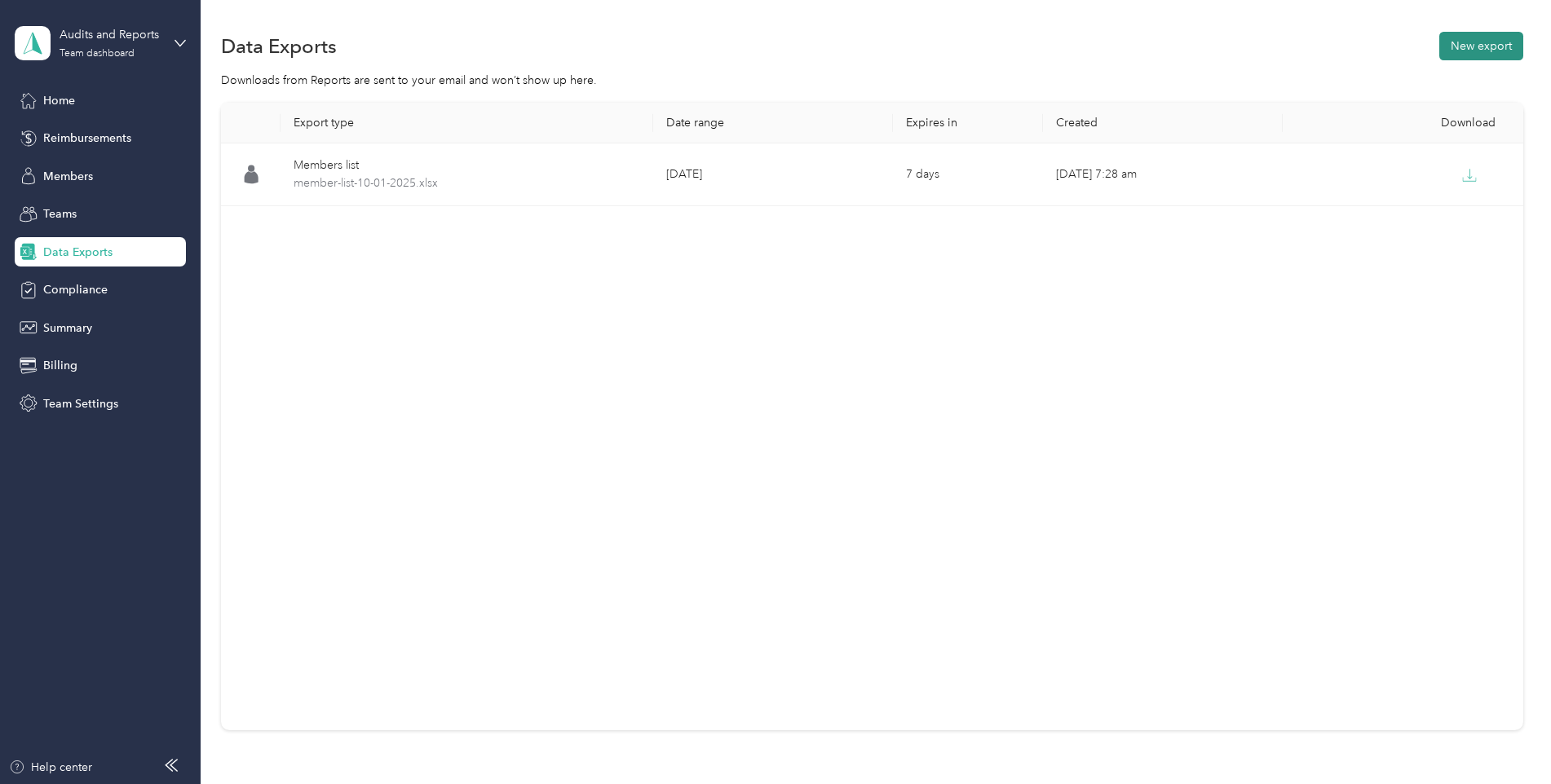
click at [1033, 45] on button "New export" at bounding box center [1480, 46] width 84 height 29
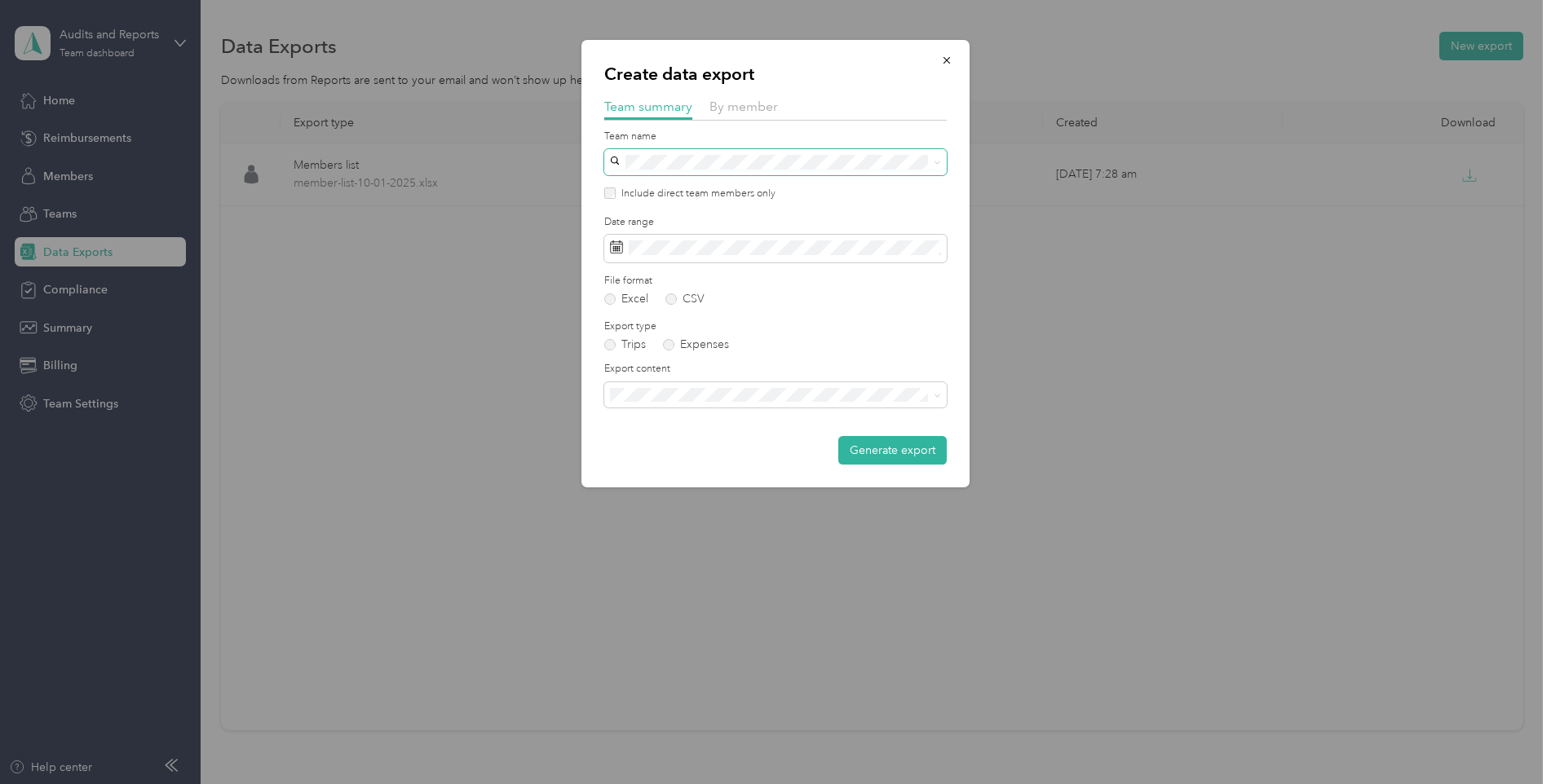
click at [937, 167] on span at bounding box center [937, 161] width 7 height 14
click at [939, 162] on icon at bounding box center [937, 163] width 7 height 7
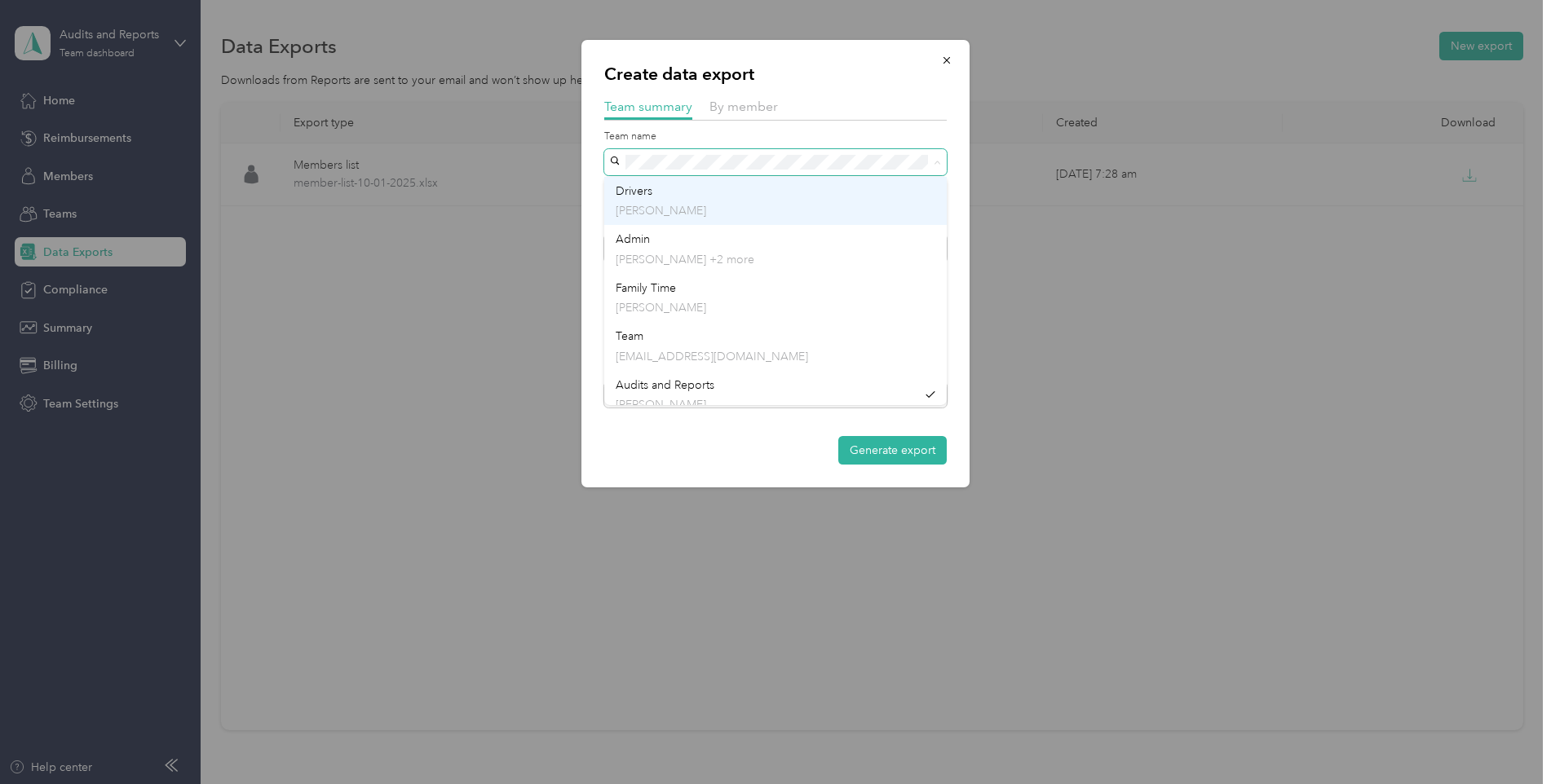
click at [673, 203] on p "[PERSON_NAME]" at bounding box center [775, 211] width 319 height 17
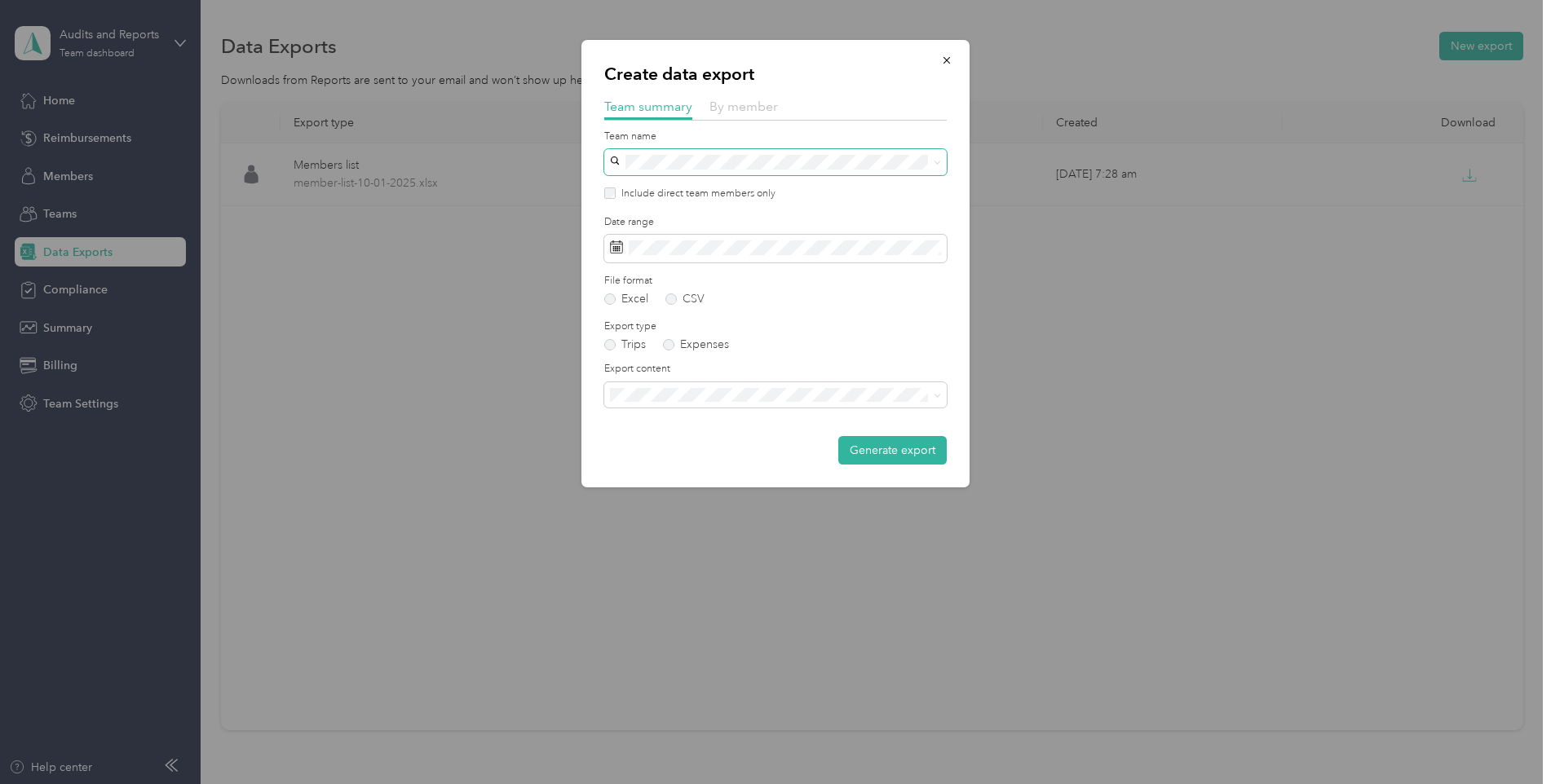
click at [741, 110] on span "By member" at bounding box center [743, 106] width 69 height 15
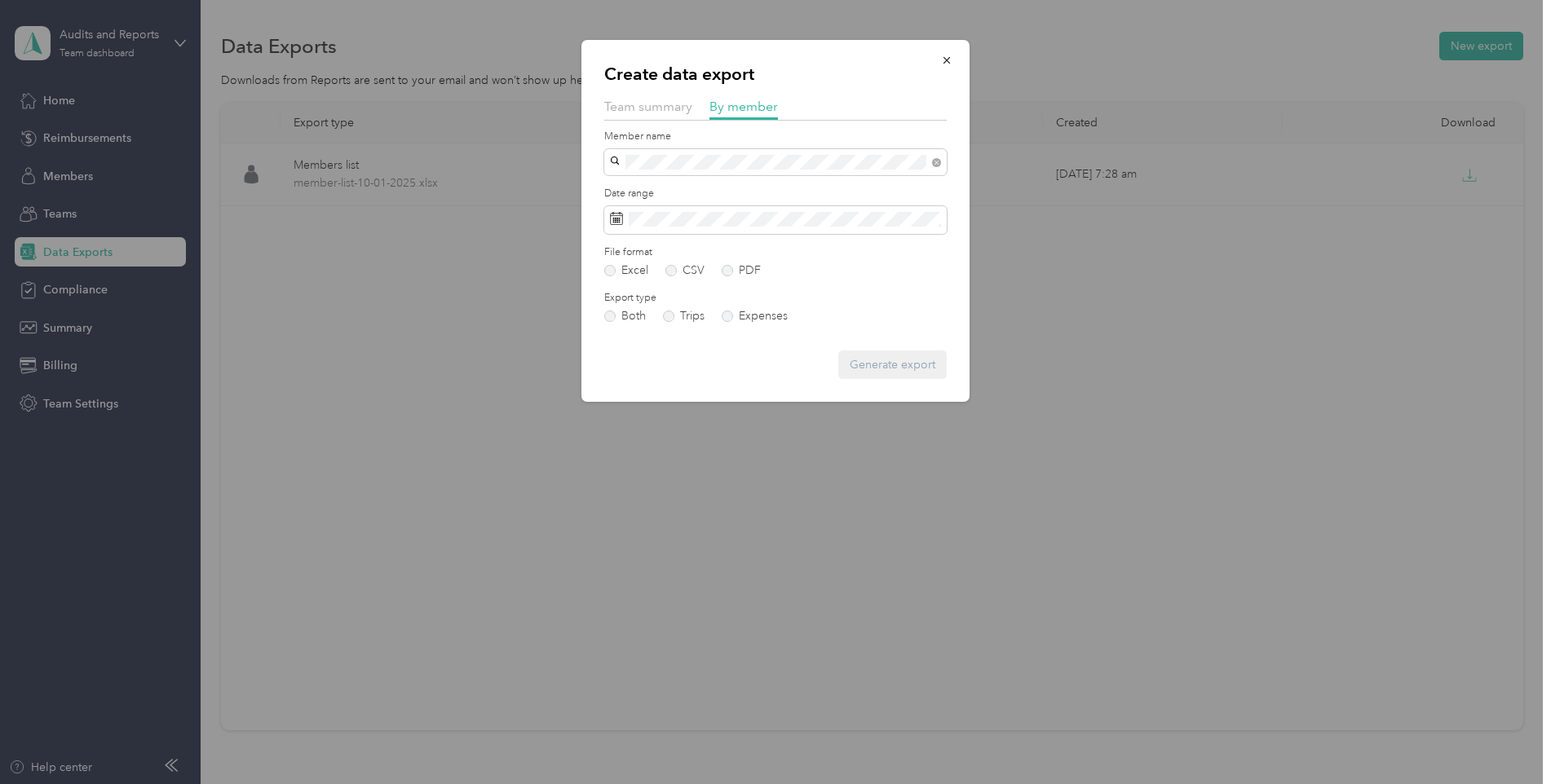
click at [693, 188] on span "[EMAIL_ADDRESS][DOMAIN_NAME]" at bounding box center [712, 187] width 193 height 14
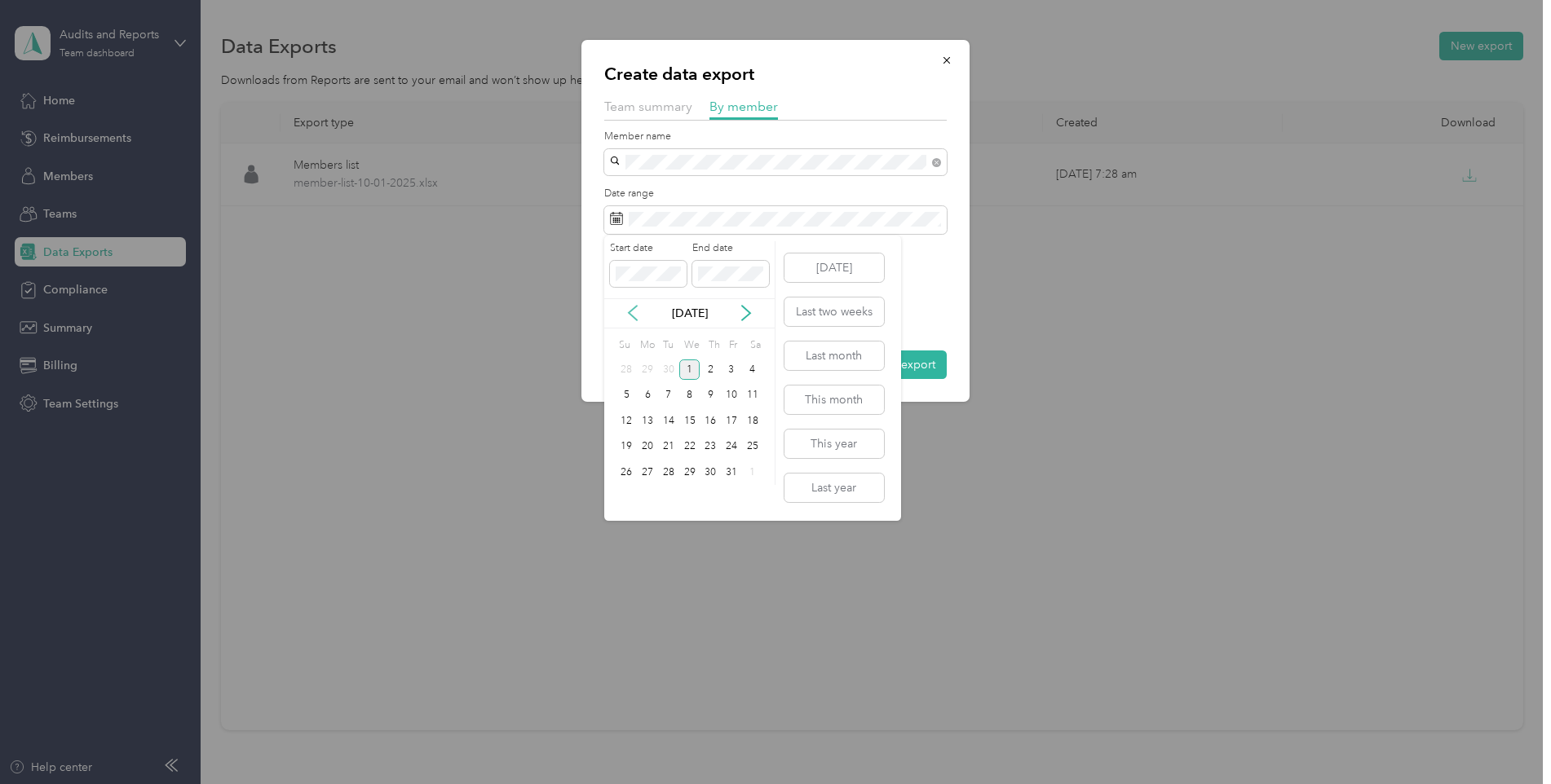
click at [625, 308] on icon at bounding box center [633, 313] width 16 height 16
click at [670, 469] on div "30" at bounding box center [667, 472] width 21 height 21
click at [667, 472] on div "30" at bounding box center [667, 472] width 21 height 21
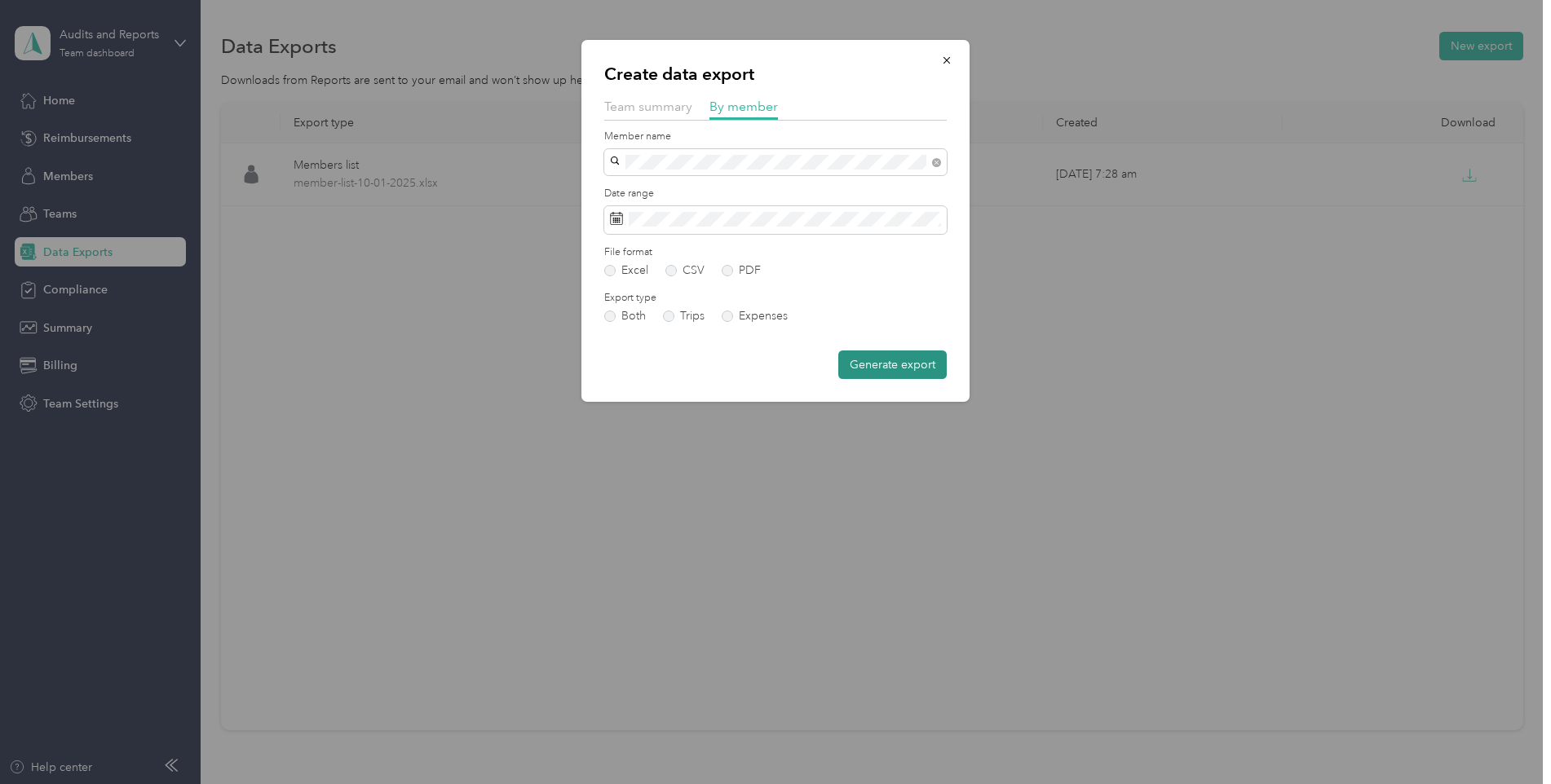
click at [898, 368] on button "Generate export" at bounding box center [893, 365] width 109 height 29
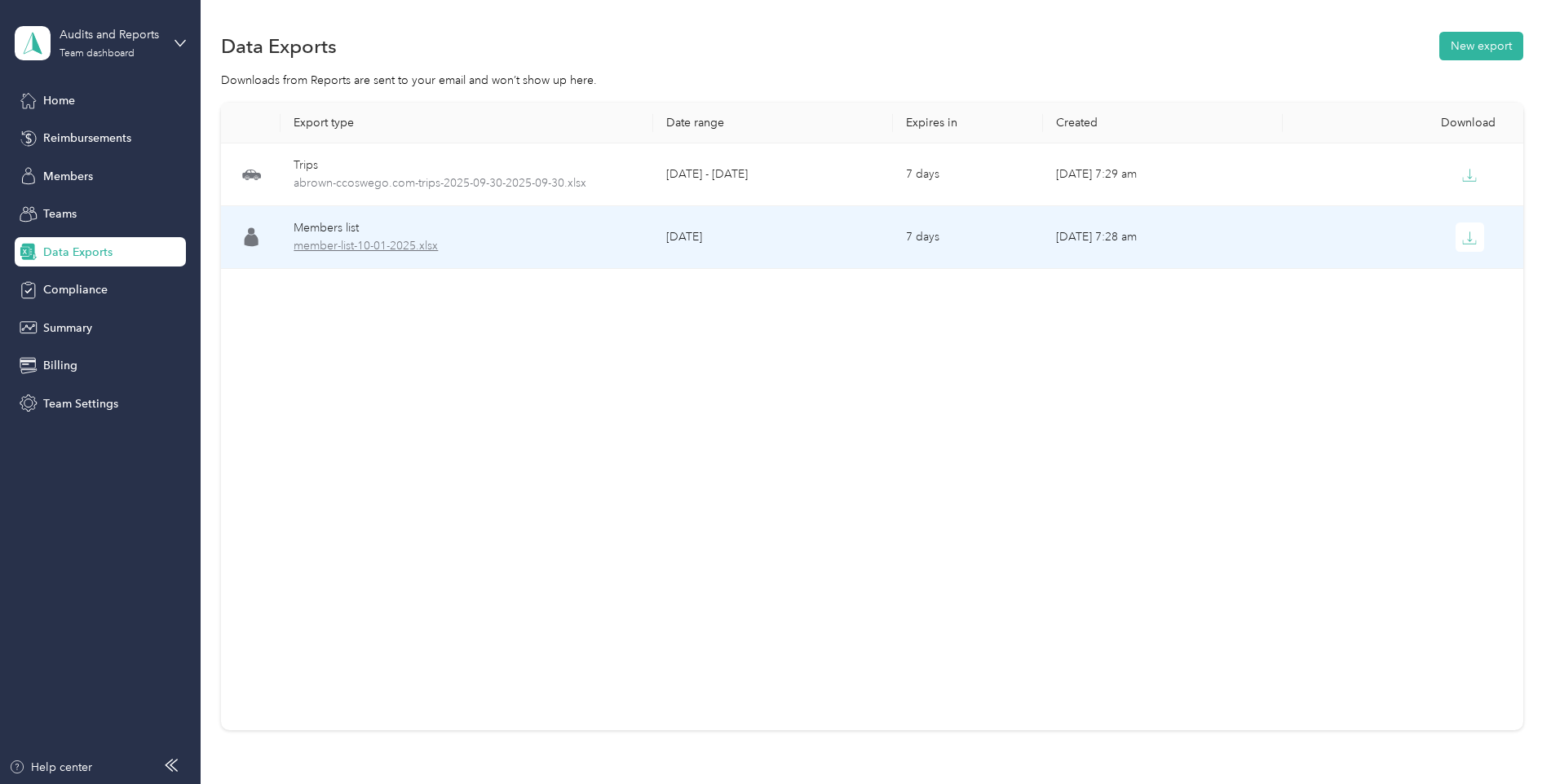
click at [336, 242] on span "member-list-10-01-2025.xlsx" at bounding box center [467, 246] width 345 height 18
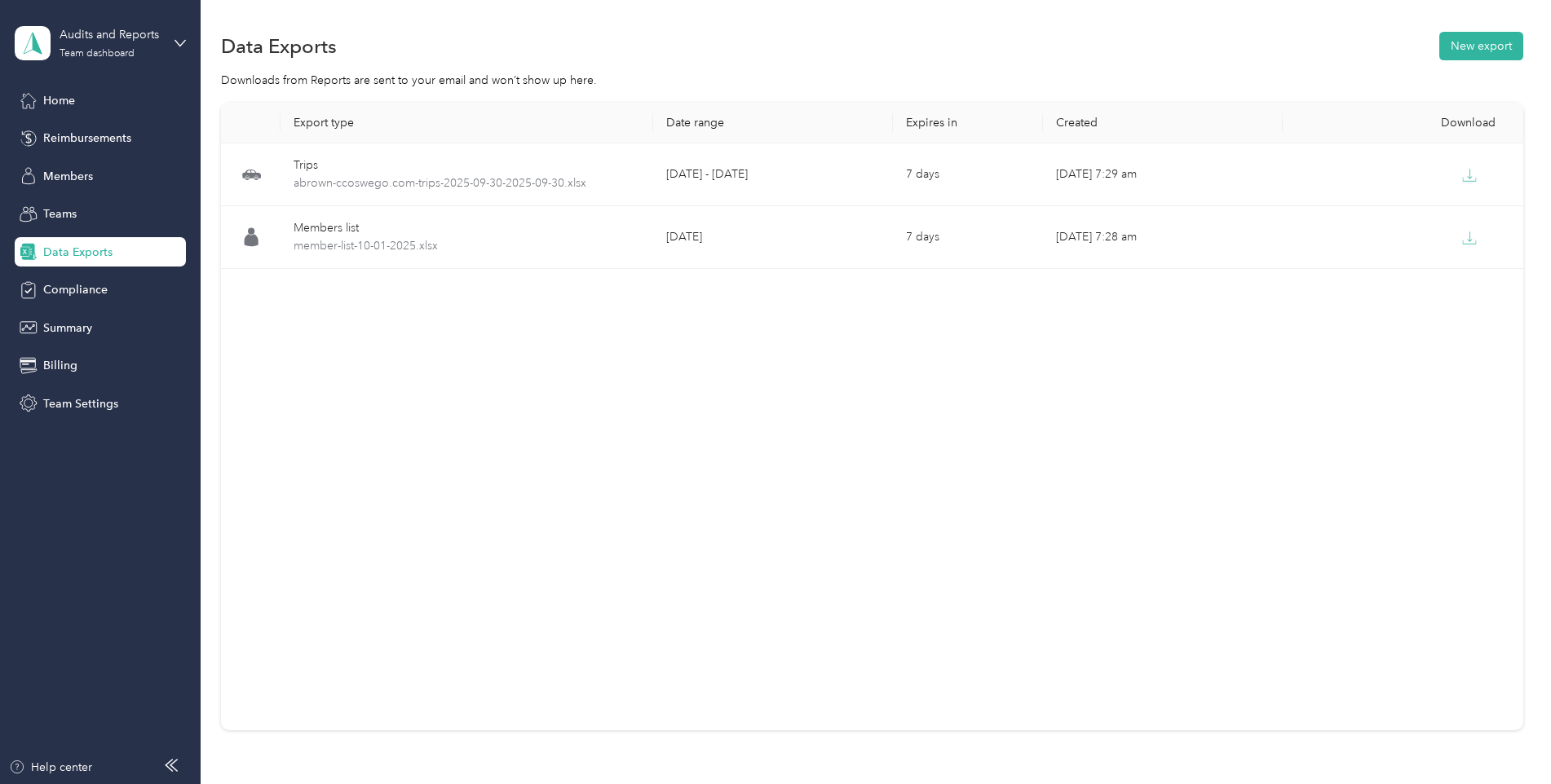
click at [1006, 517] on div "Export type Date range Expires in Created Download Trips abrown-ccoswego.com-tr…" at bounding box center [872, 417] width 1302 height 628
click at [173, 45] on div "Audits and Reports Team dashboard" at bounding box center [99, 43] width 171 height 57
click at [61, 213] on div "Log out" at bounding box center [186, 209] width 320 height 29
